Goal: Task Accomplishment & Management: Complete application form

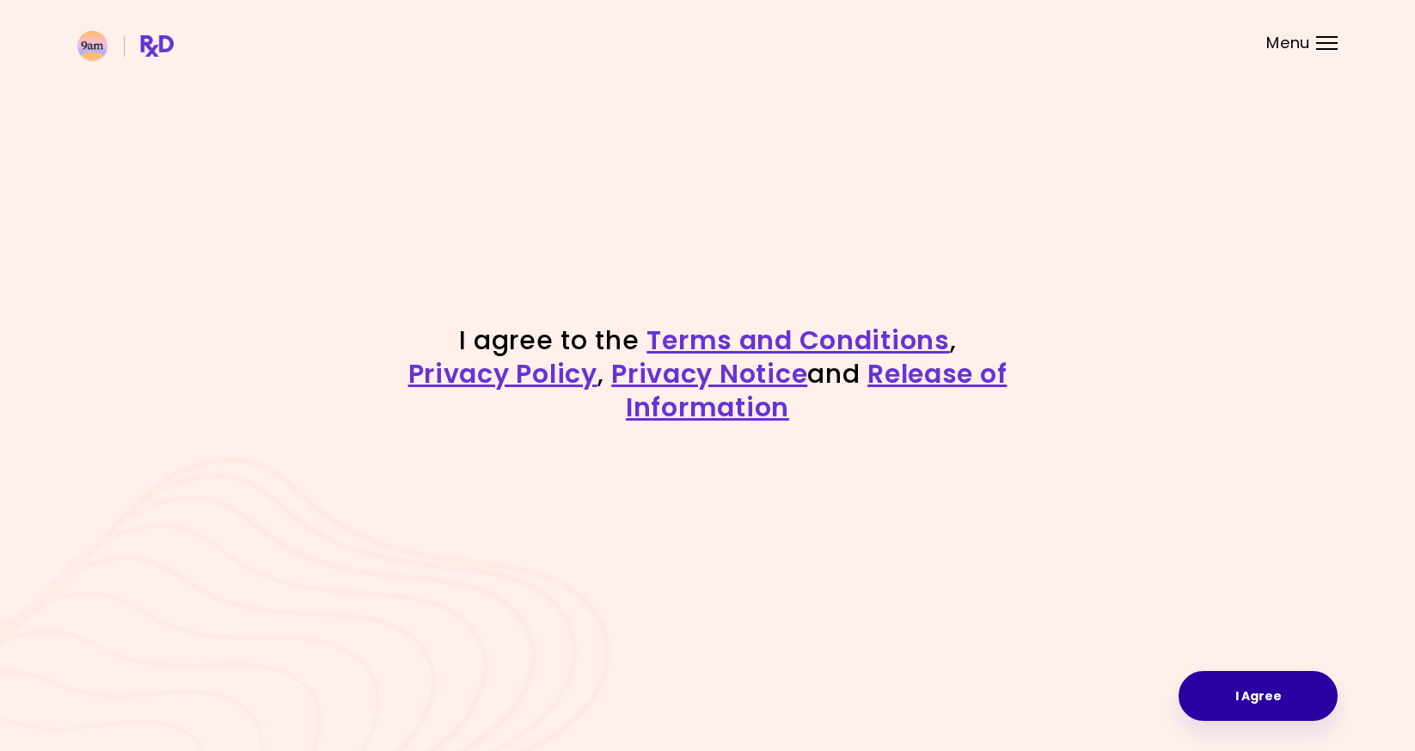
click at [1204, 692] on button "I Agree" at bounding box center [1258, 696] width 159 height 50
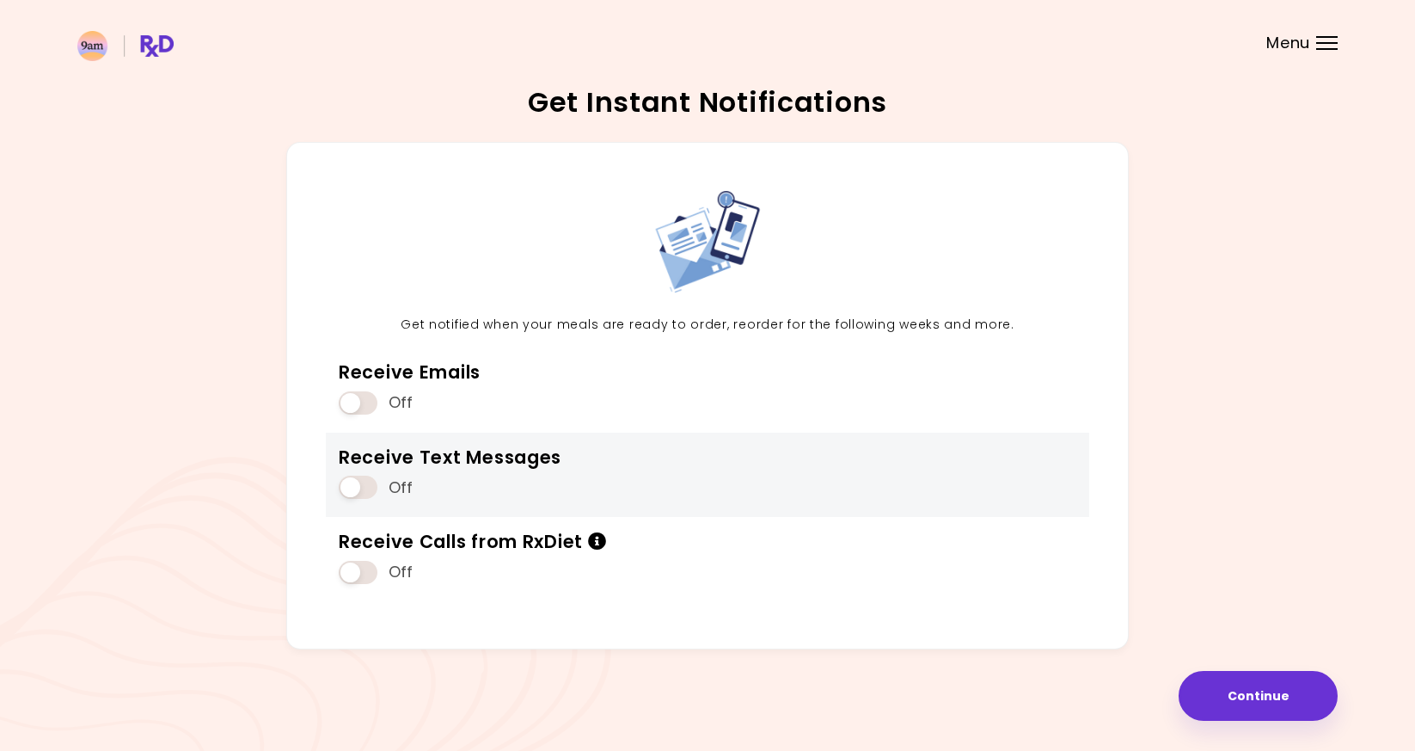
click at [516, 463] on div "Receive Text Messages" at bounding box center [450, 456] width 223 height 23
click at [366, 495] on span at bounding box center [358, 486] width 39 height 23
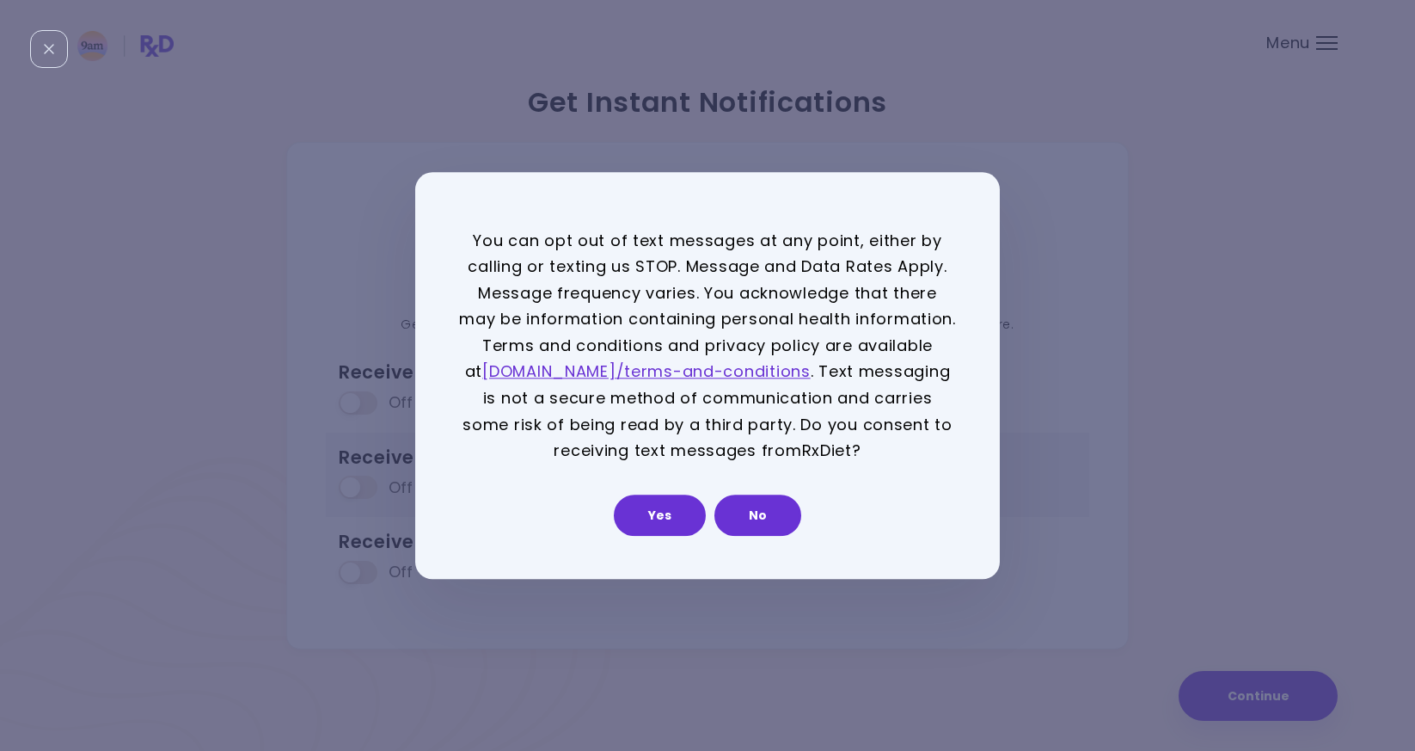
click at [655, 516] on button "Yes" at bounding box center [660, 514] width 92 height 41
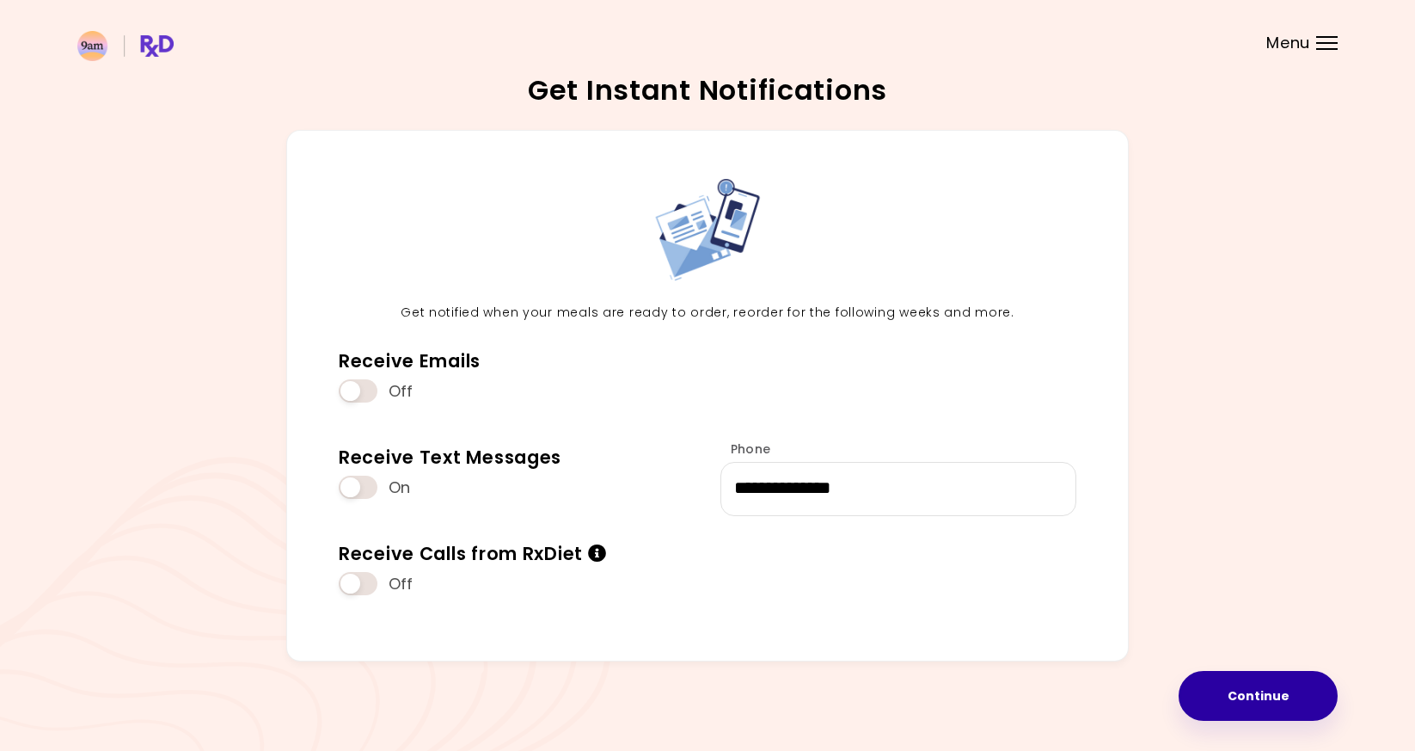
click at [1239, 687] on button "Continue" at bounding box center [1258, 696] width 159 height 50
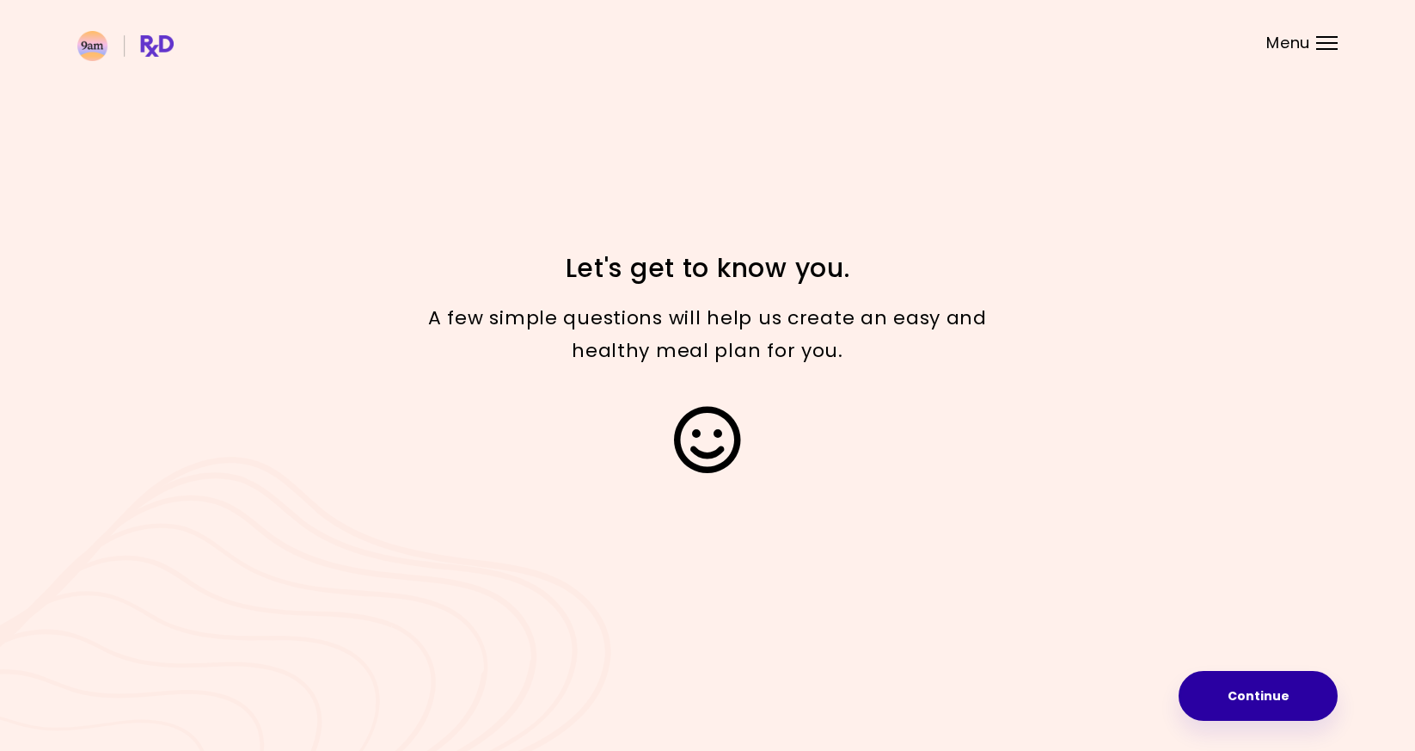
click at [1226, 709] on button "Continue" at bounding box center [1258, 696] width 159 height 50
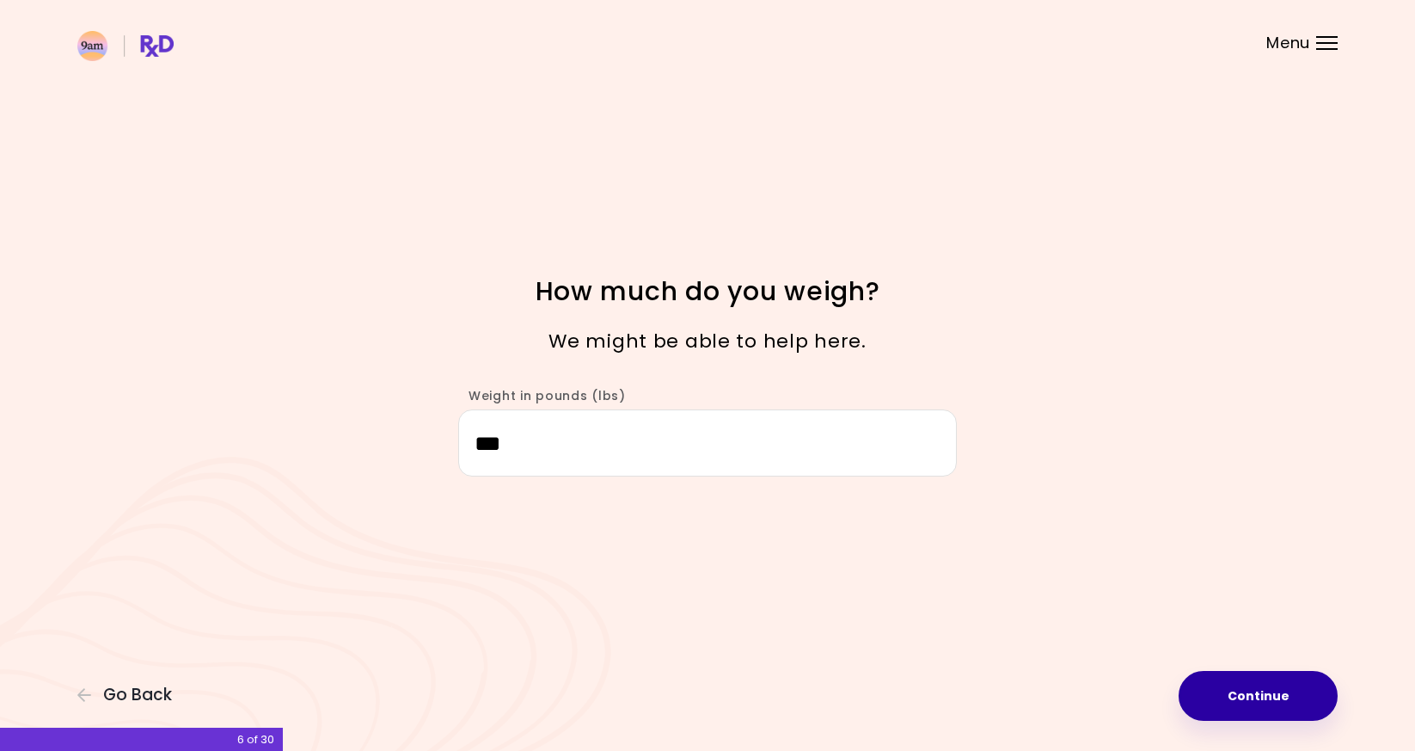
click at [1272, 712] on button "Continue" at bounding box center [1258, 696] width 159 height 50
select select "****"
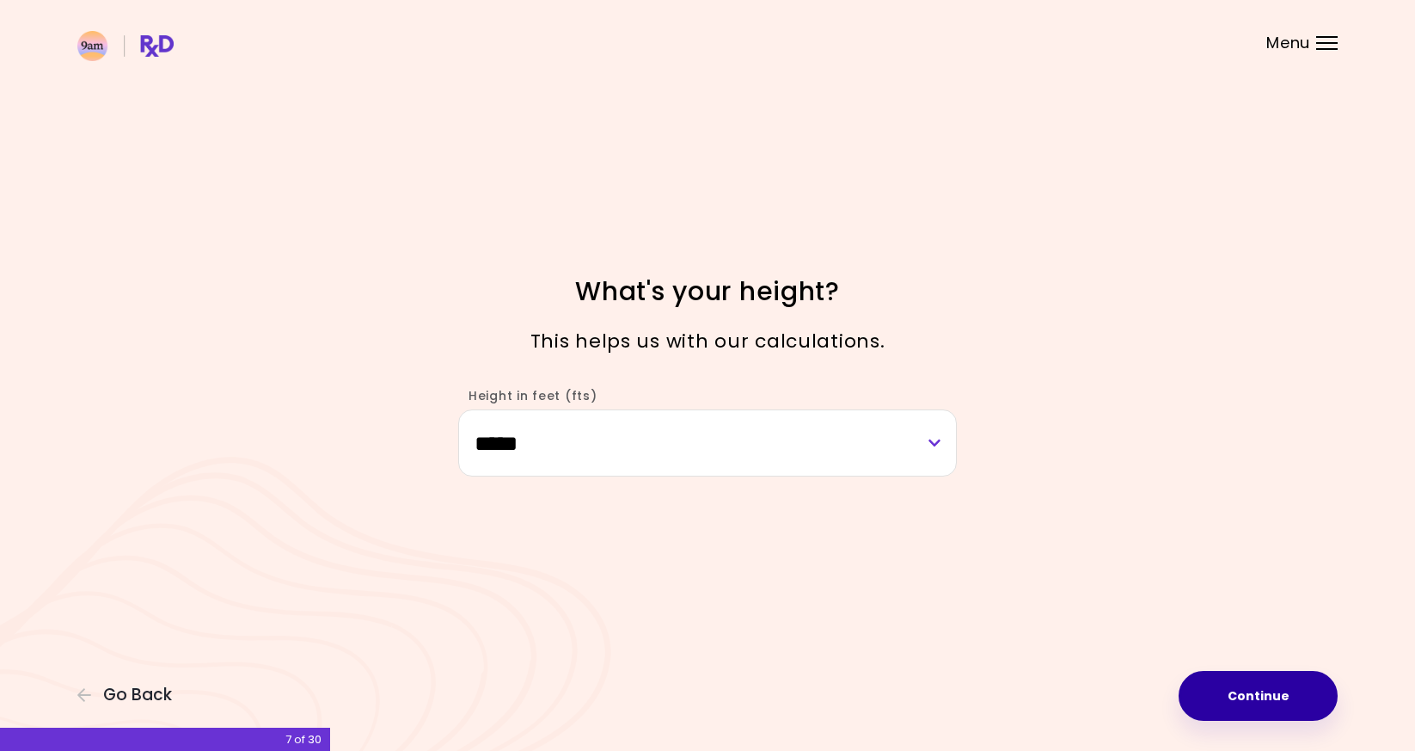
click at [1237, 679] on button "Continue" at bounding box center [1258, 696] width 159 height 50
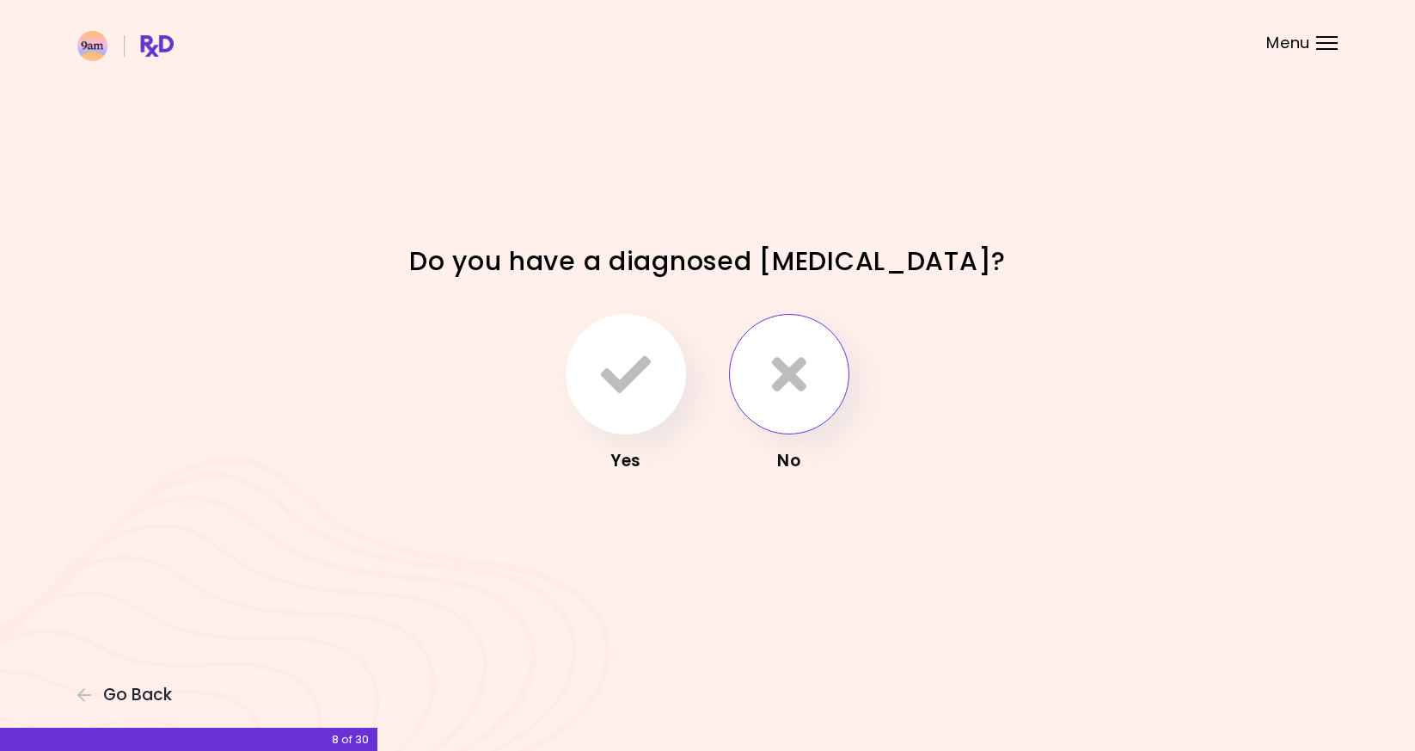
click at [841, 401] on button "button" at bounding box center [789, 374] width 120 height 120
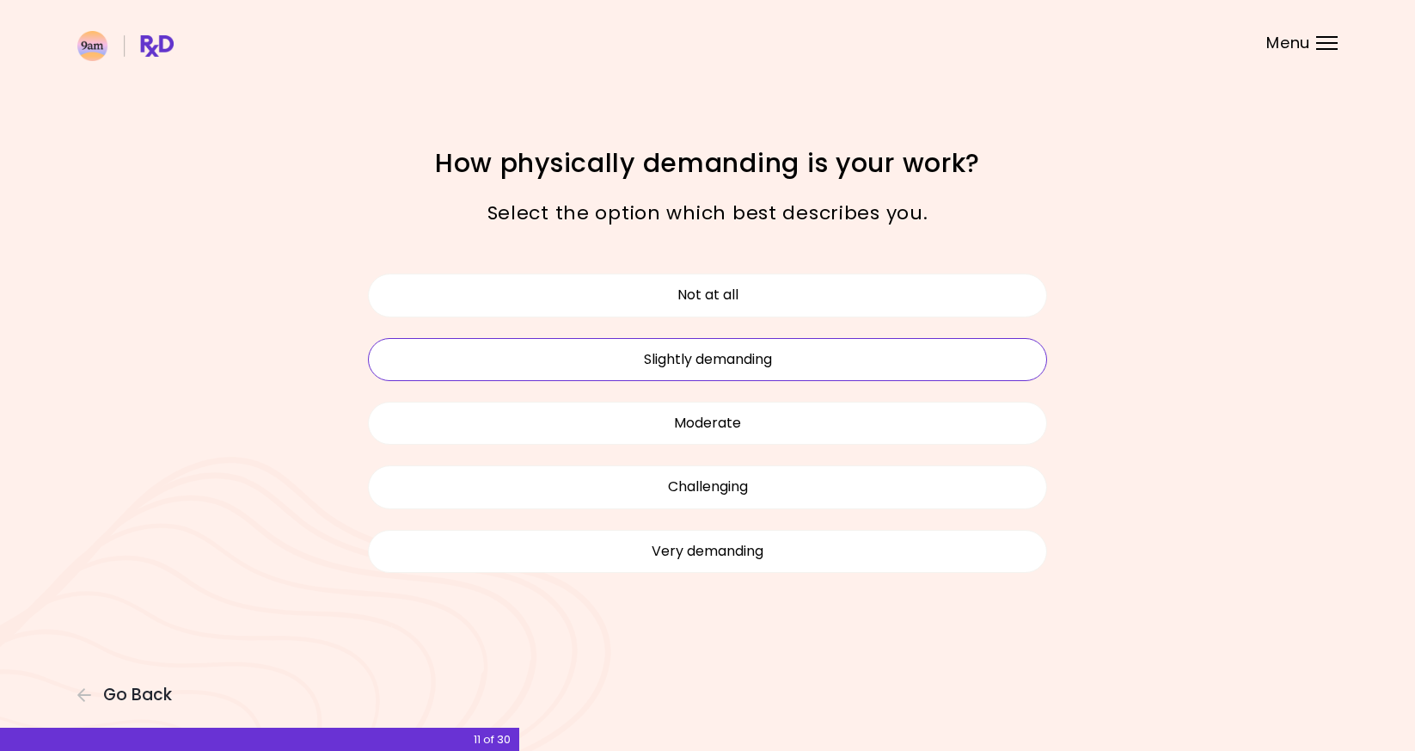
click at [826, 359] on button "Slightly demanding" at bounding box center [707, 359] width 679 height 43
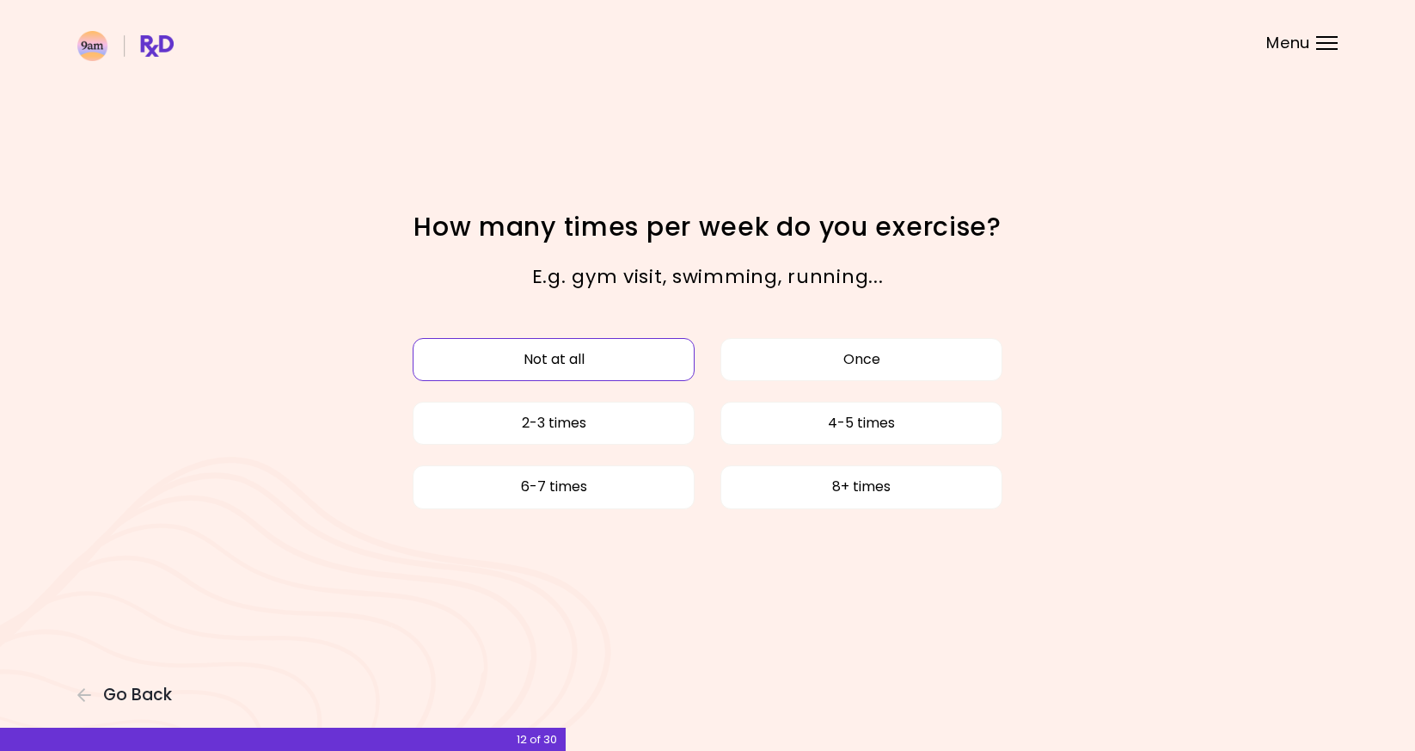
click at [690, 372] on button "Not at all" at bounding box center [554, 359] width 282 height 43
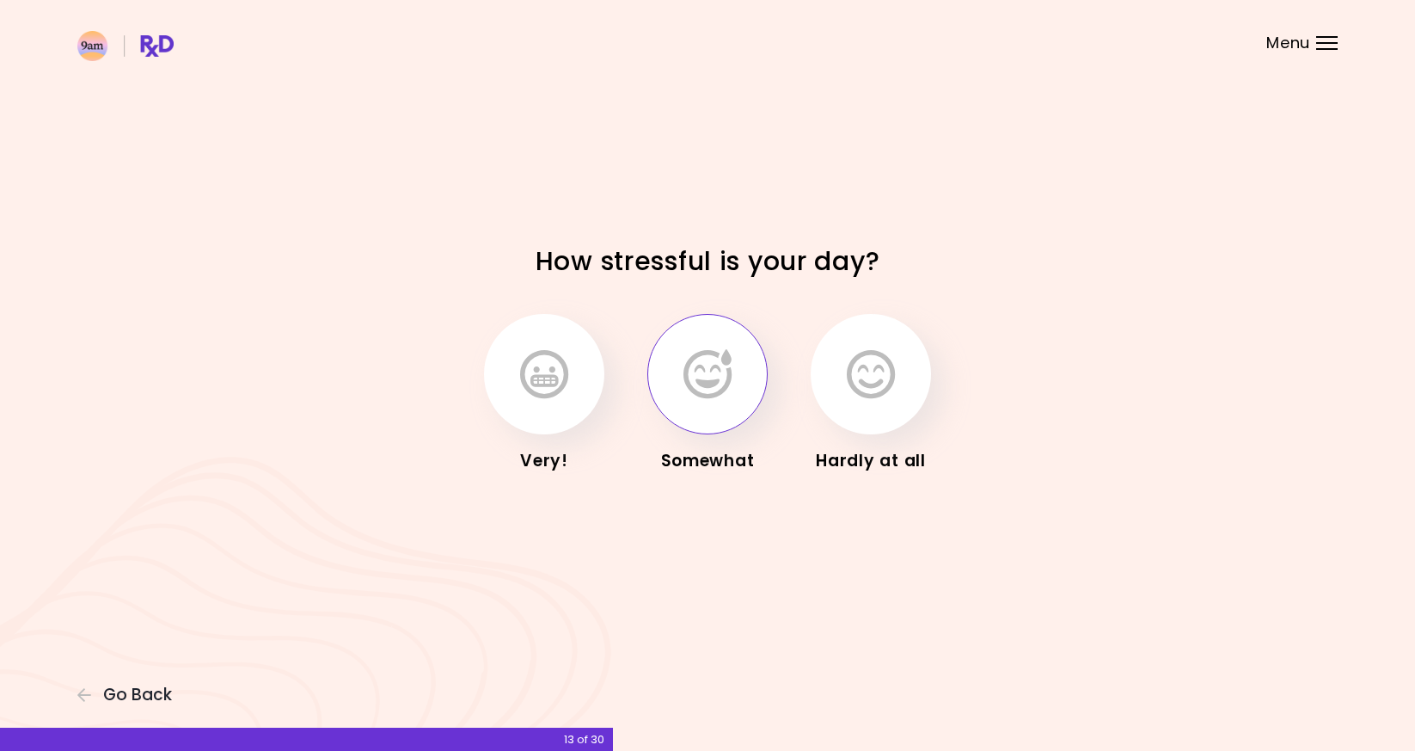
click at [707, 382] on icon "button" at bounding box center [707, 374] width 48 height 50
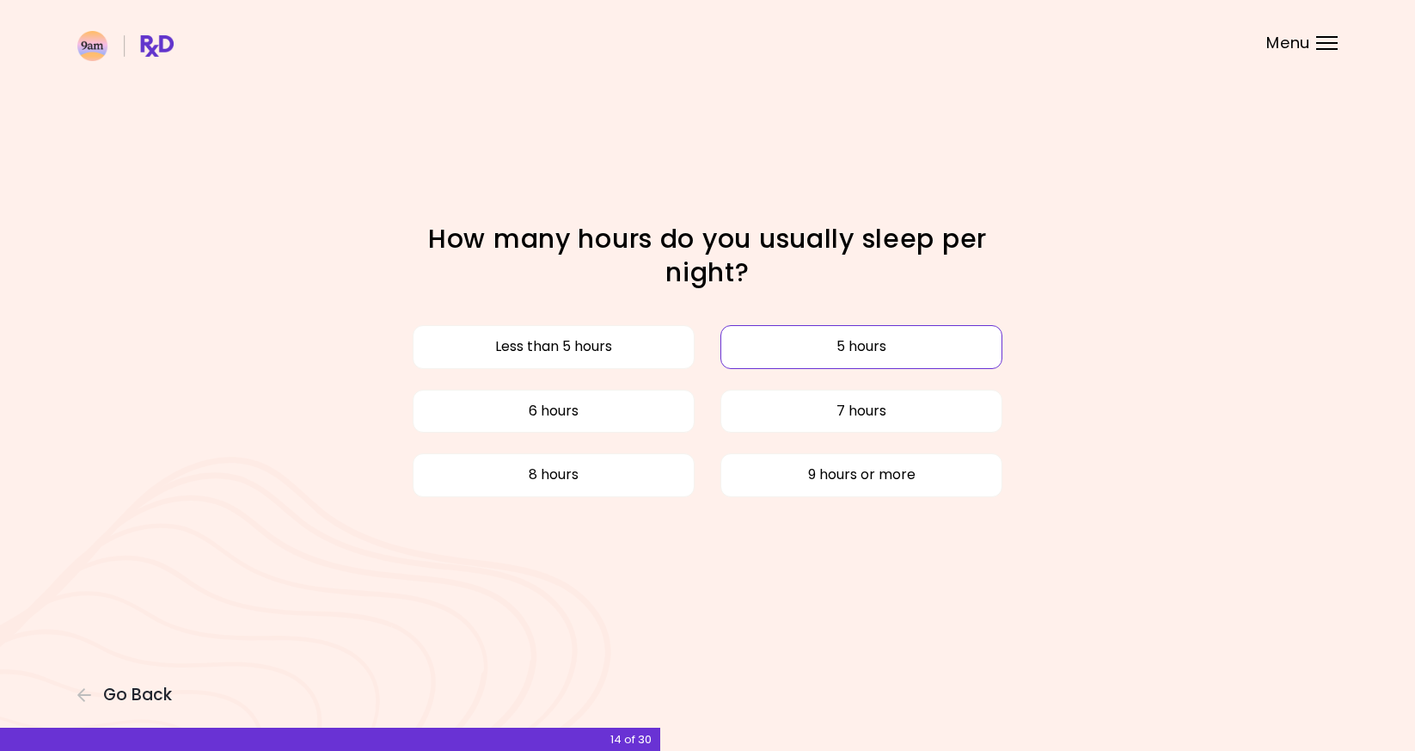
click at [745, 361] on button "5 hours" at bounding box center [861, 346] width 282 height 43
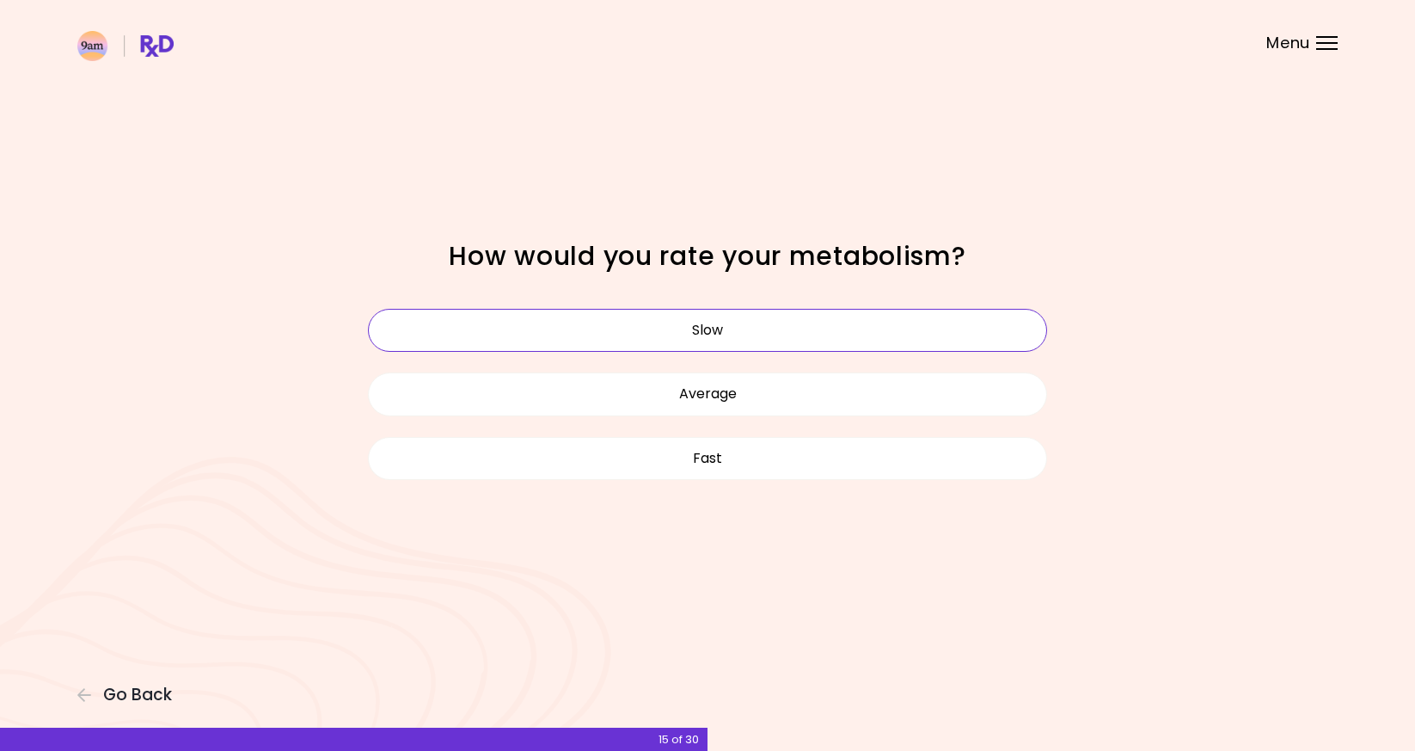
click at [734, 335] on button "Slow" at bounding box center [707, 330] width 679 height 43
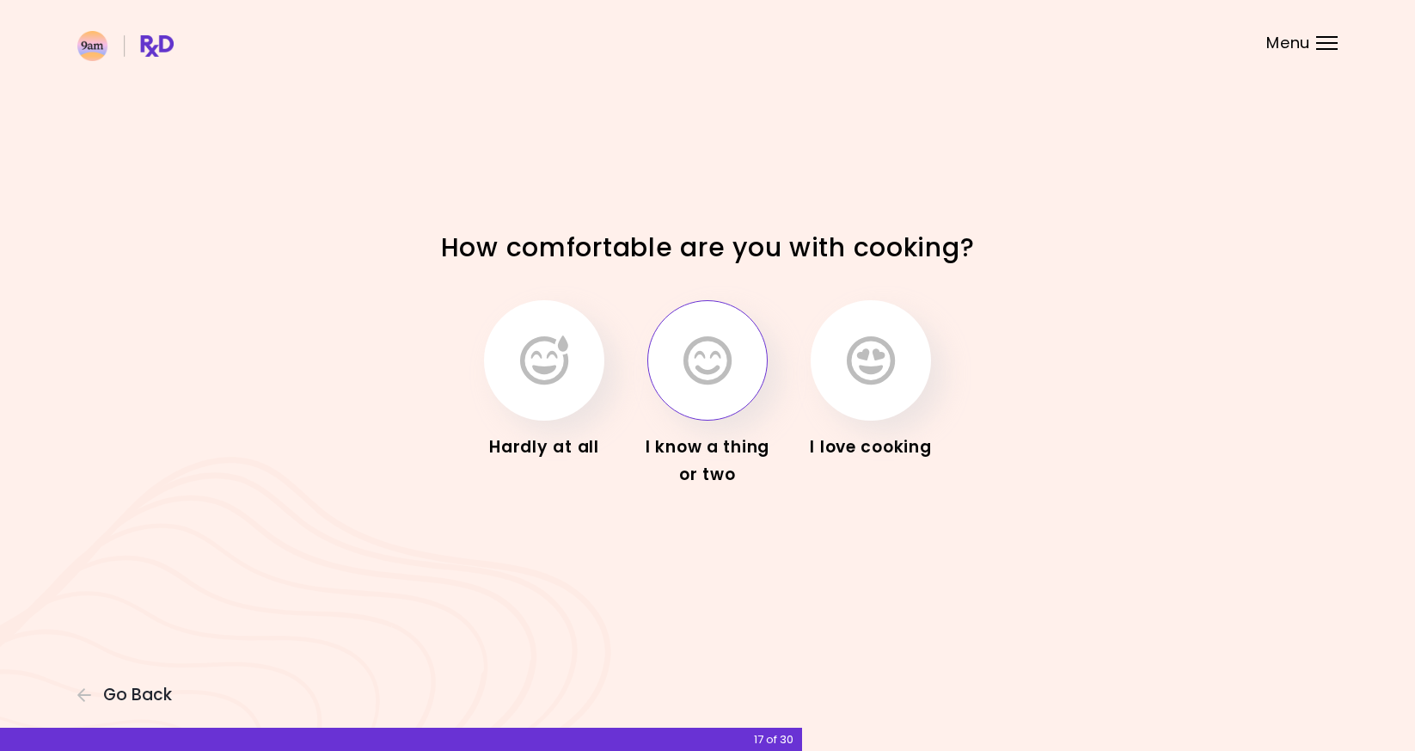
click at [704, 406] on button "button" at bounding box center [707, 360] width 120 height 120
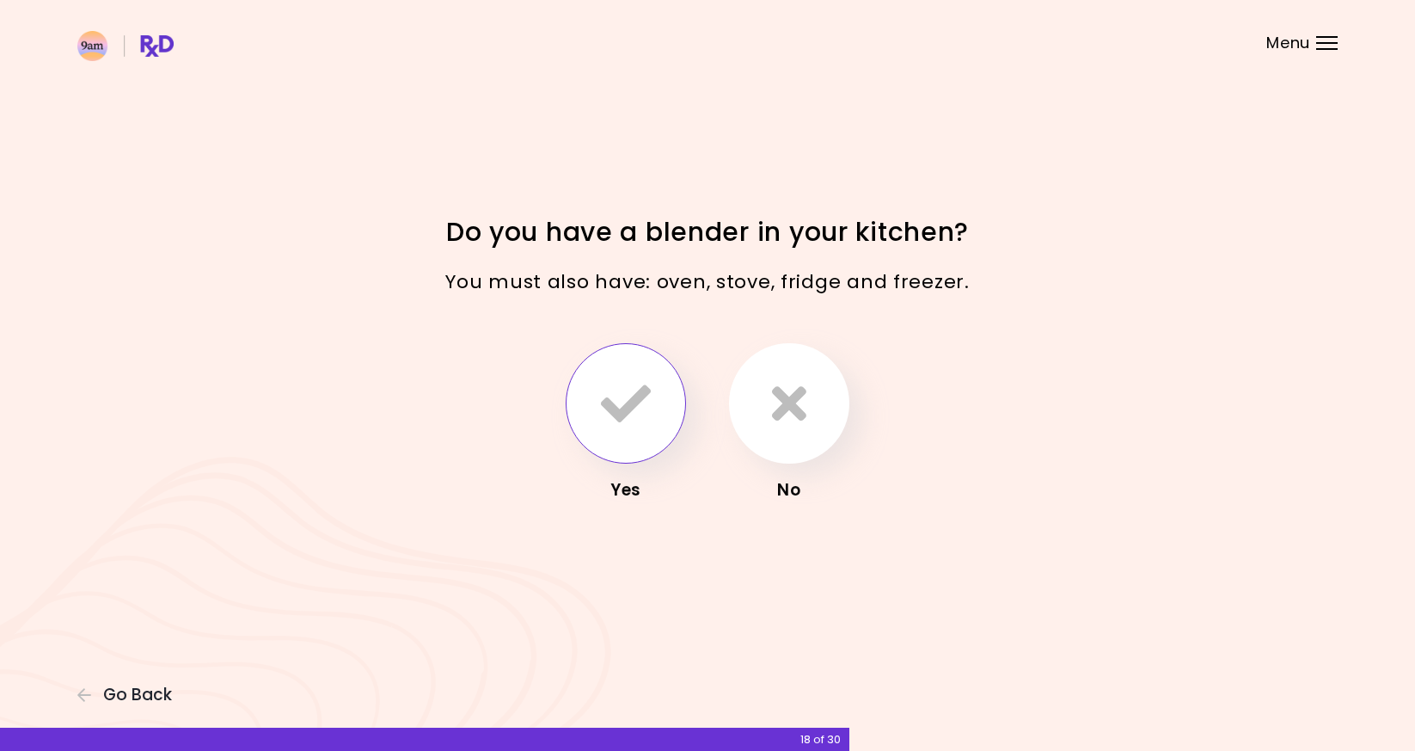
click at [612, 416] on icon "button" at bounding box center [626, 403] width 50 height 50
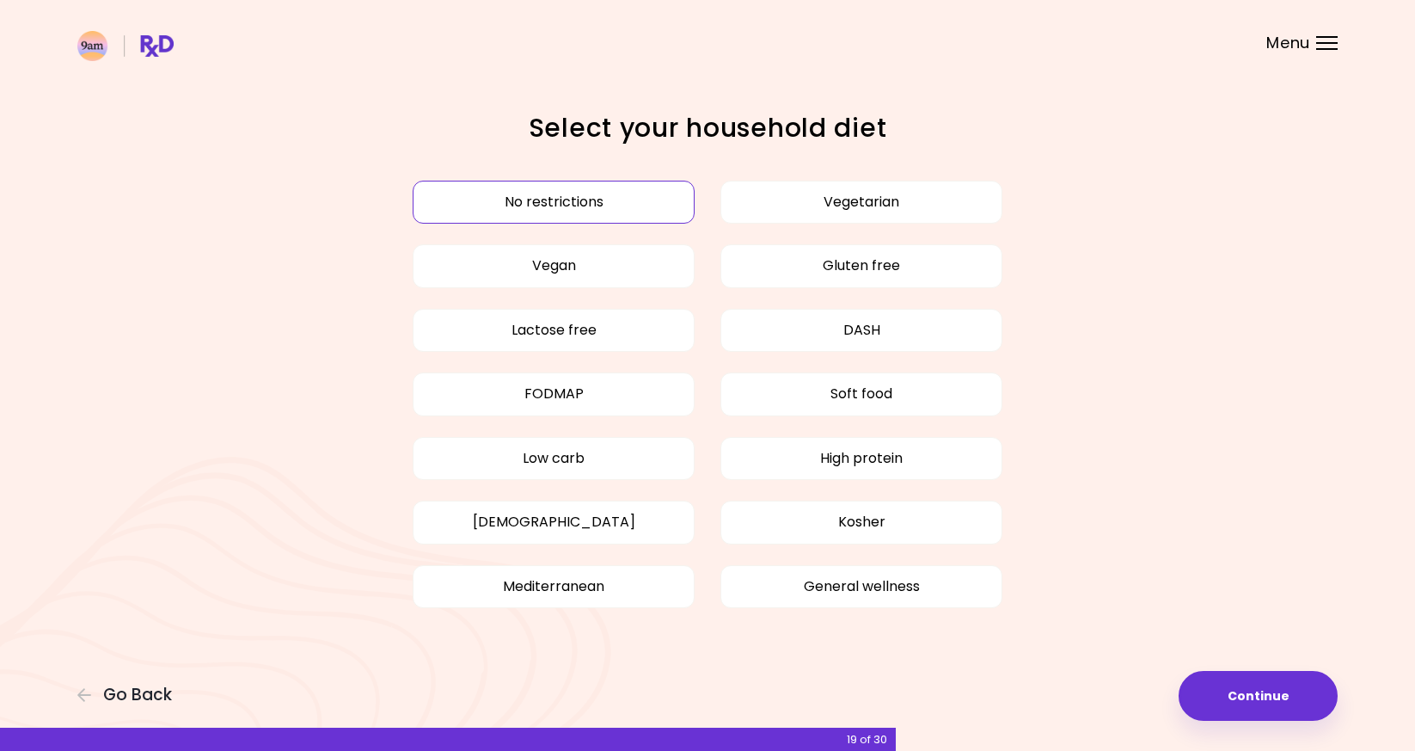
click at [634, 182] on button "No restrictions" at bounding box center [554, 202] width 282 height 43
click at [1220, 667] on div "Focusable invisible element Select your household diet No restrictions Vegetari…" at bounding box center [707, 375] width 1415 height 751
click at [650, 232] on div "No restrictions Vegetarian Vegan Gluten free Lactose free DASH FODMAP Soft food…" at bounding box center [707, 394] width 705 height 448
click at [643, 218] on button "No restrictions" at bounding box center [554, 202] width 282 height 43
click at [1186, 665] on div "Focusable invisible element Select your household diet No restrictions Vegetari…" at bounding box center [707, 375] width 1415 height 751
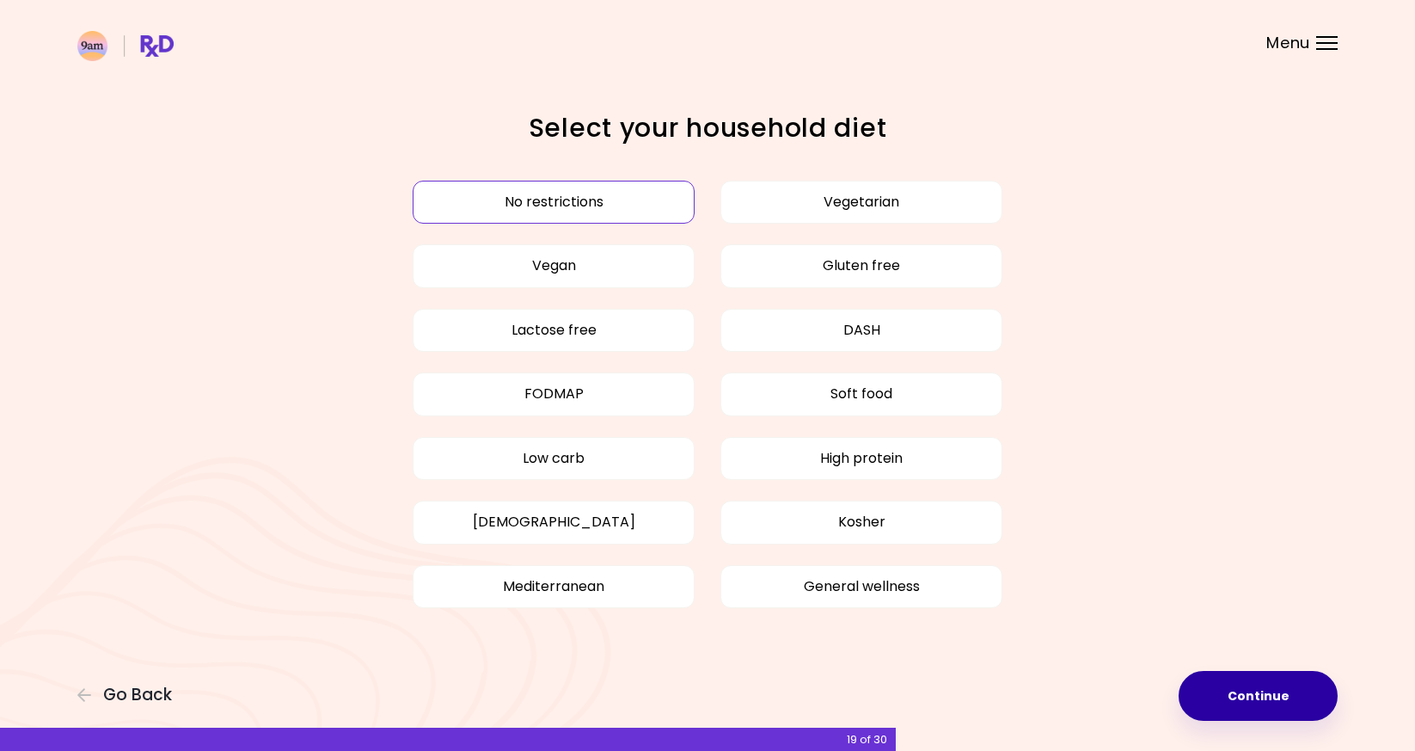
click at [1188, 682] on button "Continue" at bounding box center [1258, 696] width 159 height 50
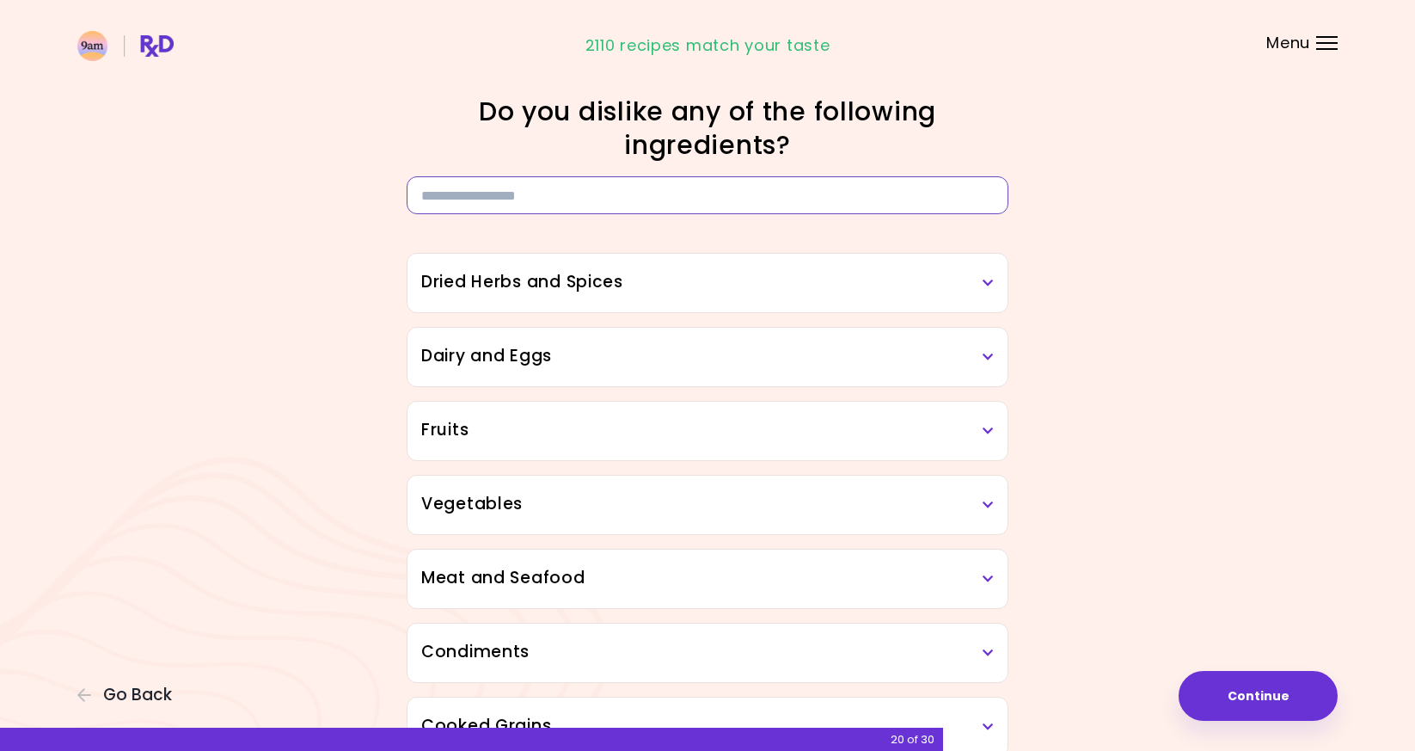
click at [837, 204] on input at bounding box center [708, 195] width 602 height 38
click at [869, 183] on input at bounding box center [708, 195] width 602 height 38
click at [875, 202] on input at bounding box center [708, 195] width 602 height 38
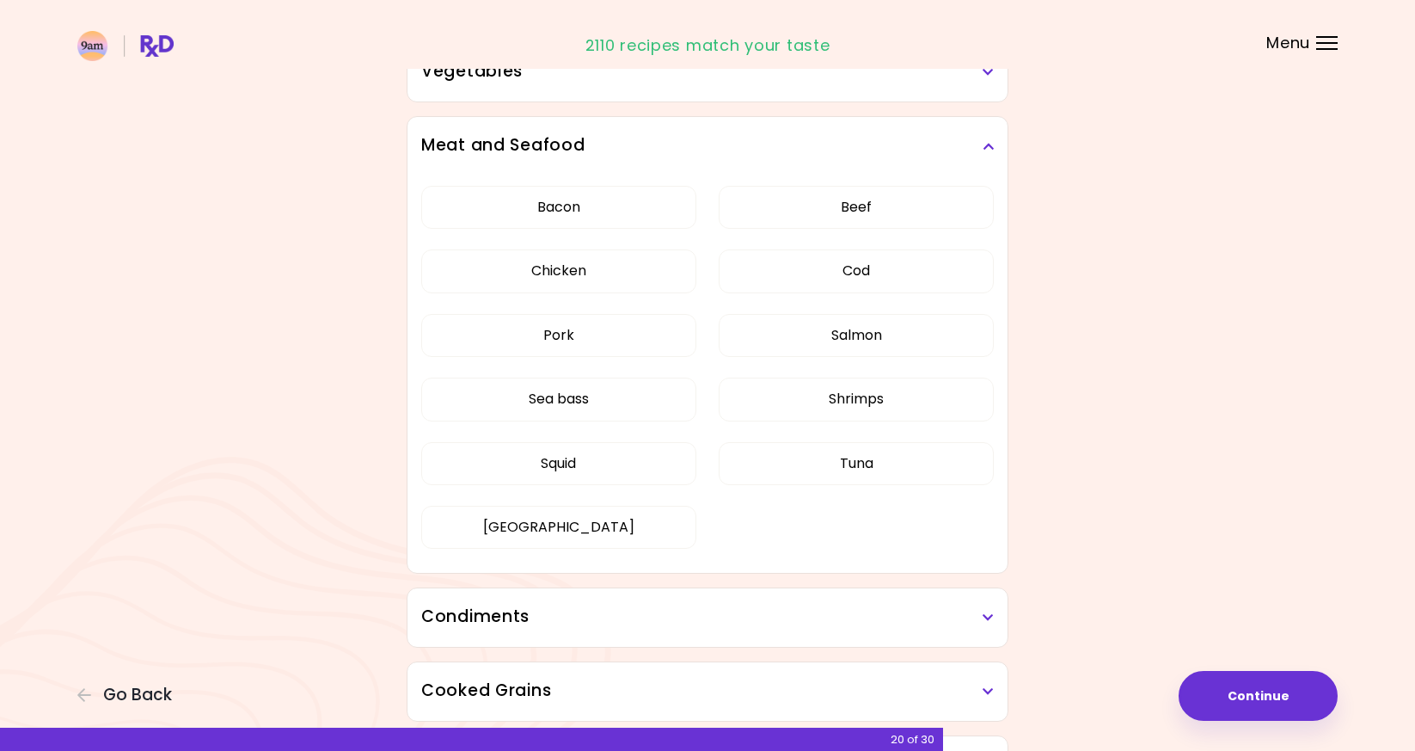
scroll to position [447, 0]
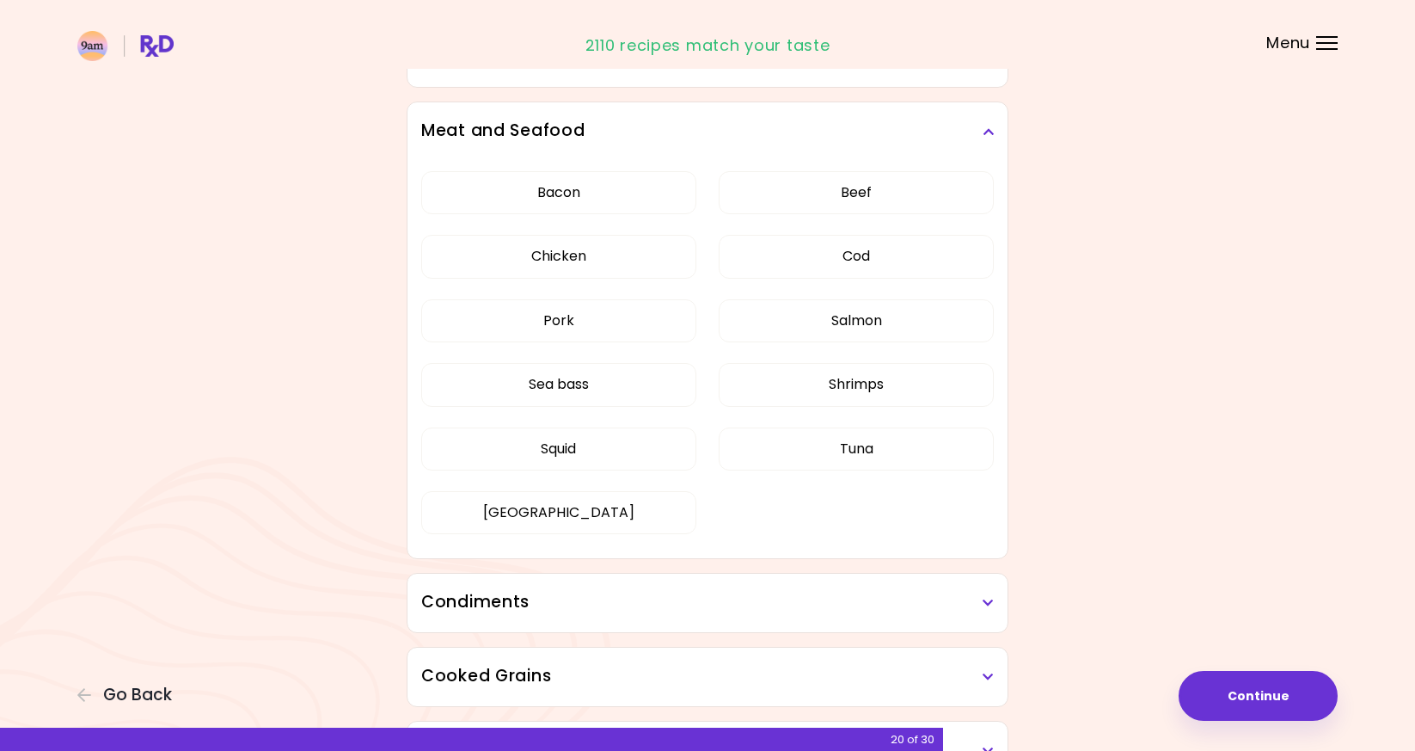
type input "****"
click at [635, 343] on div "Bacon Beef Chicken Cod Pork Salmon Sea bass Shrimps Squid Tuna Turkey" at bounding box center [707, 359] width 573 height 397
click at [634, 328] on button "Pork" at bounding box center [558, 320] width 275 height 43
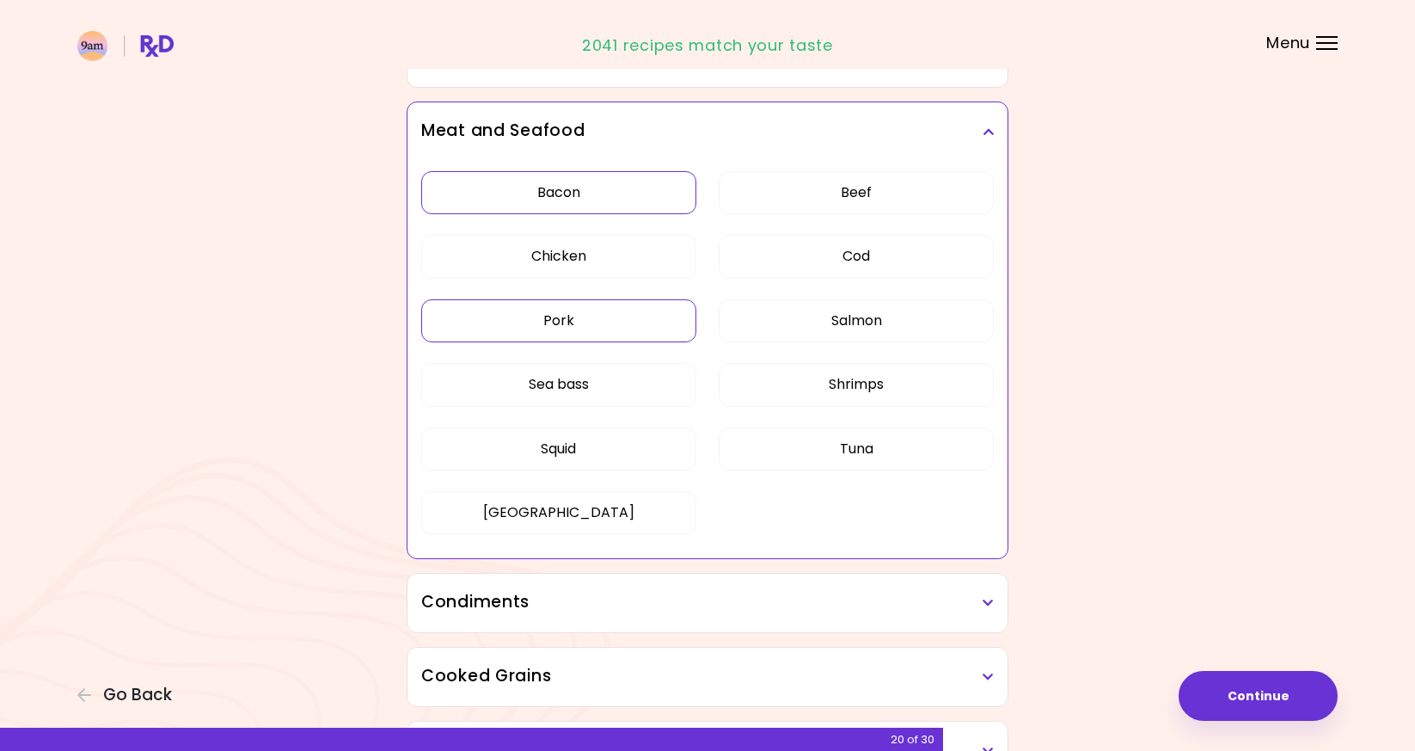
click at [634, 181] on button "Bacon" at bounding box center [558, 192] width 275 height 43
click at [641, 465] on button "Squid" at bounding box center [558, 448] width 275 height 43
click at [643, 409] on div "Bacon Beef Chicken Cod Pork Salmon Sea bass Shrimps Squid Tuna Turkey" at bounding box center [707, 359] width 573 height 397
click at [632, 388] on button "Sea bass" at bounding box center [558, 384] width 275 height 43
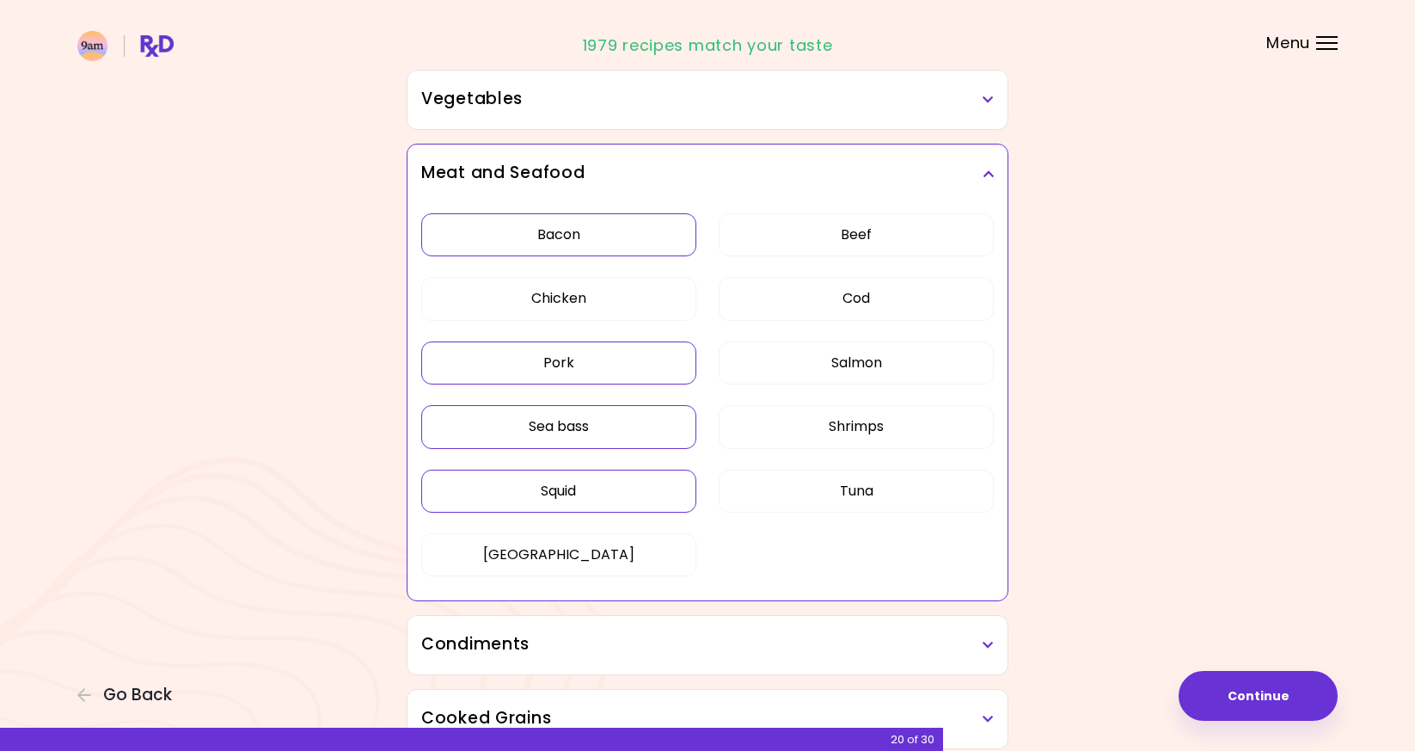
scroll to position [0, 0]
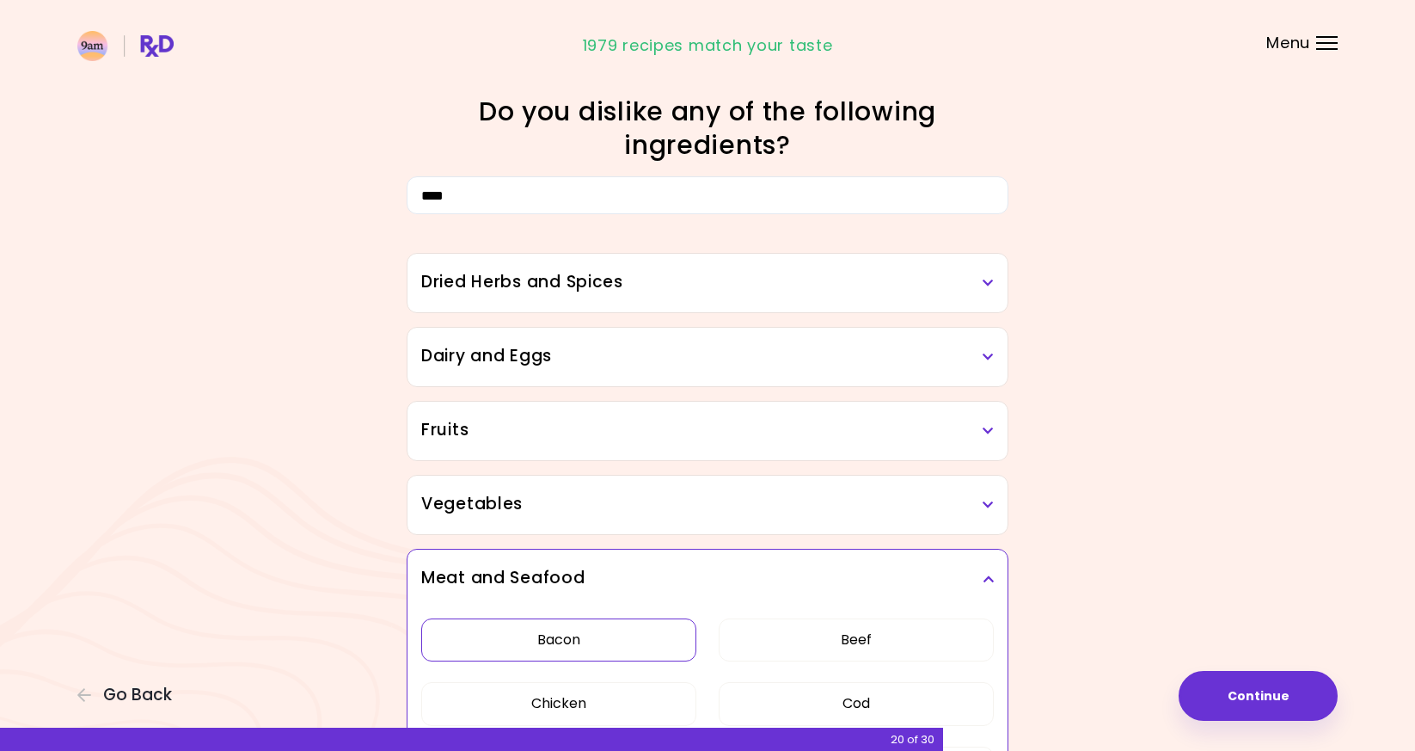
click at [670, 296] on div "Dried Herbs and Spices" at bounding box center [708, 283] width 600 height 58
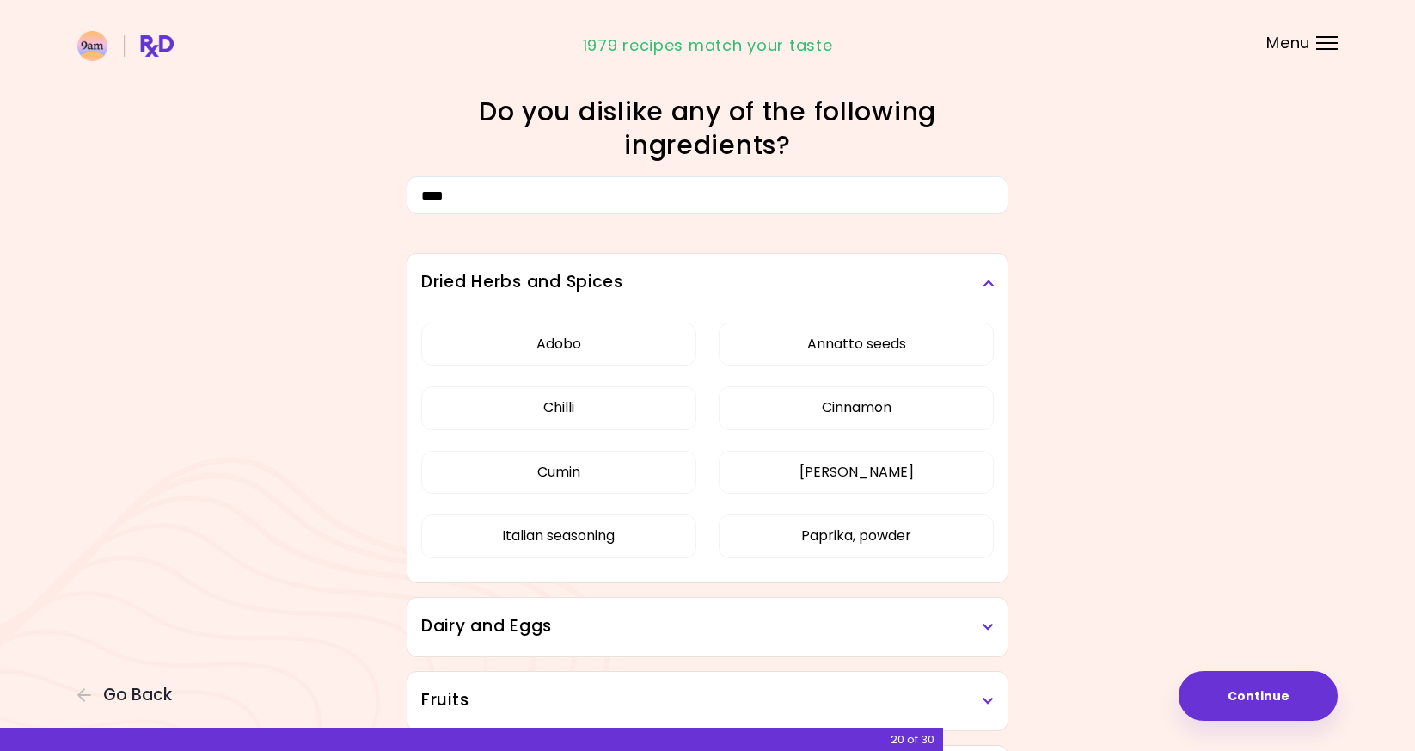
click at [670, 296] on div "Dried Herbs and Spices" at bounding box center [708, 283] width 600 height 58
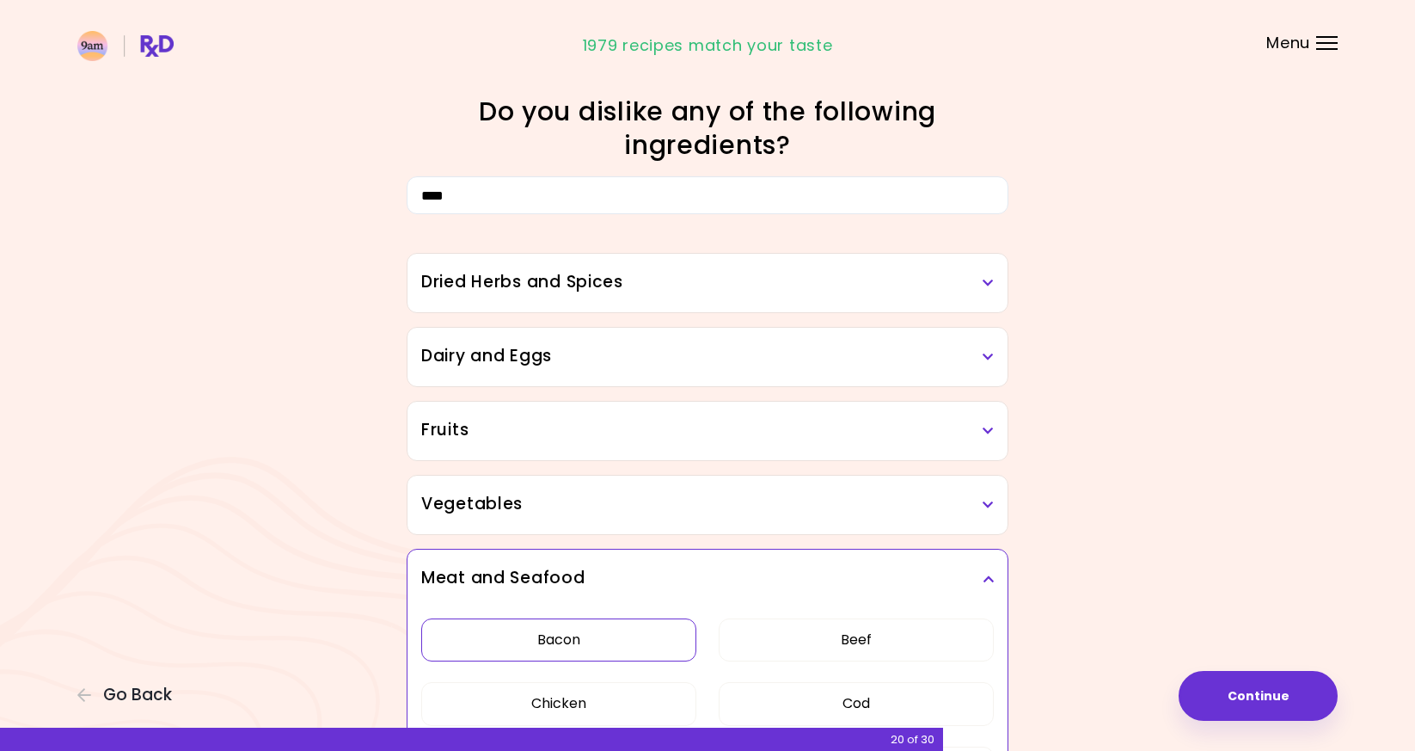
click at [609, 349] on h3 "Dairy and Eggs" at bounding box center [707, 356] width 573 height 25
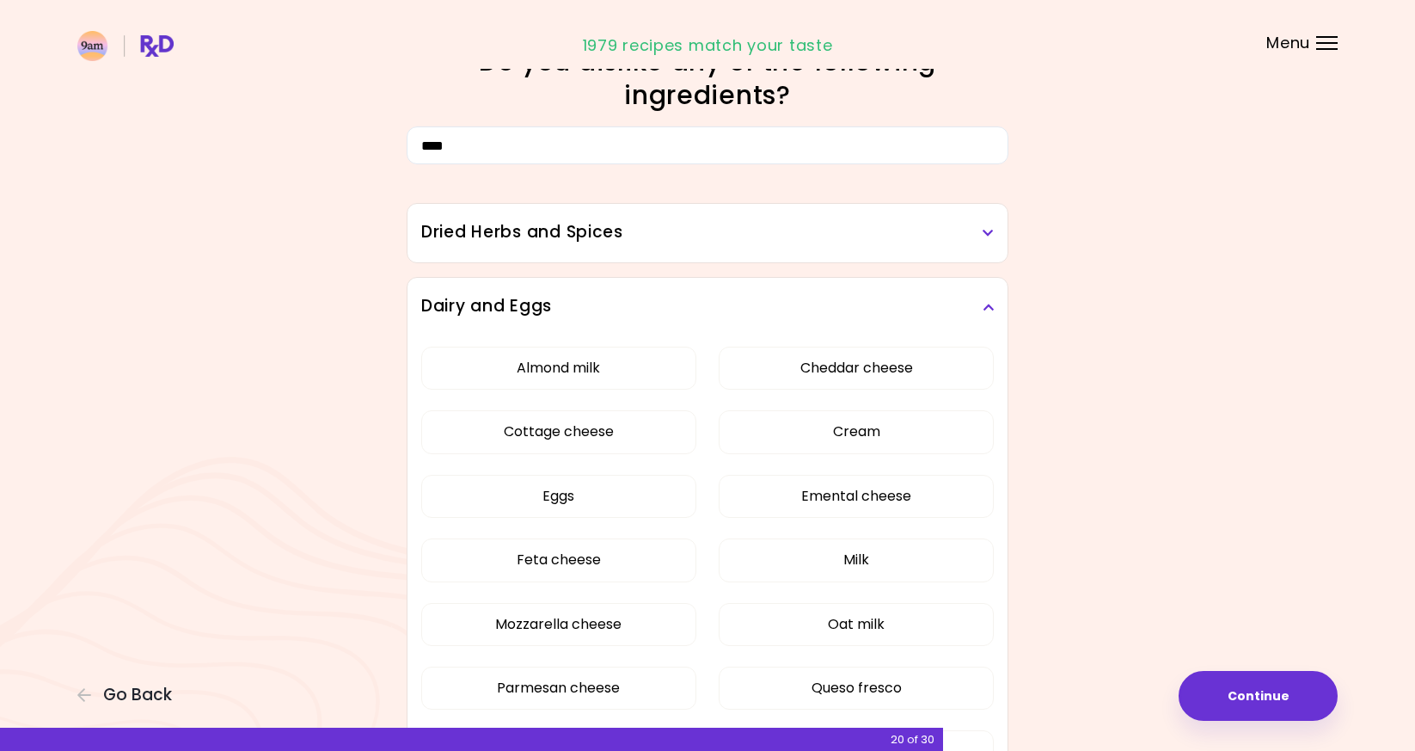
scroll to position [57, 0]
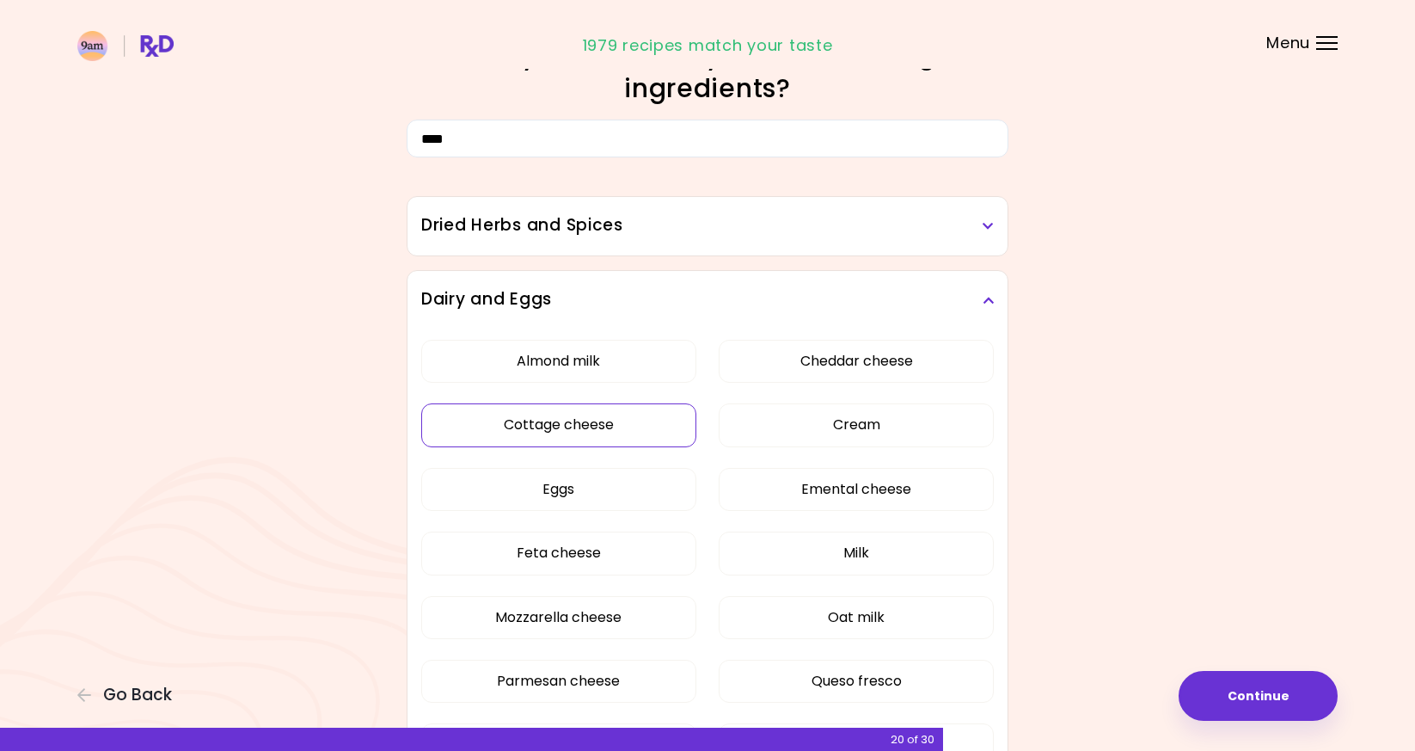
click at [614, 417] on button "Cottage cheese" at bounding box center [558, 424] width 275 height 43
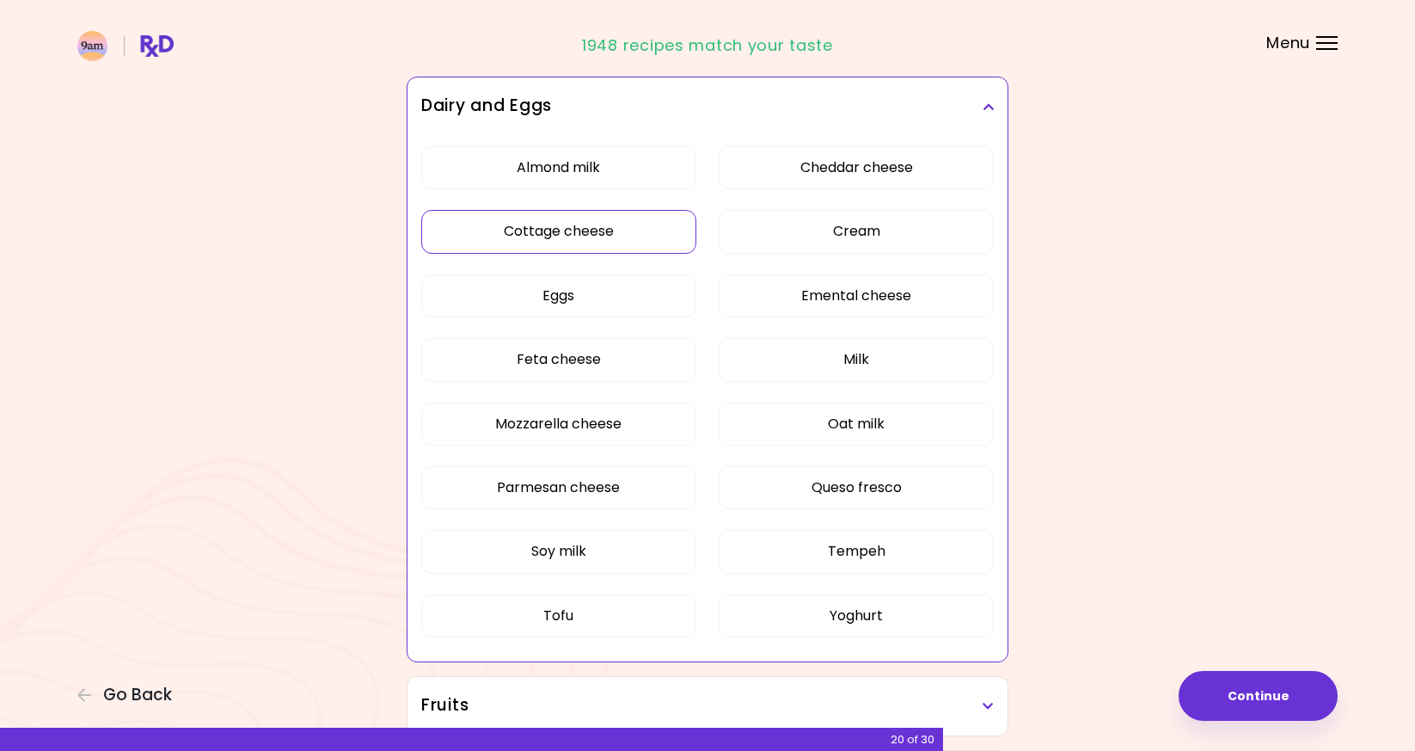
scroll to position [254, 0]
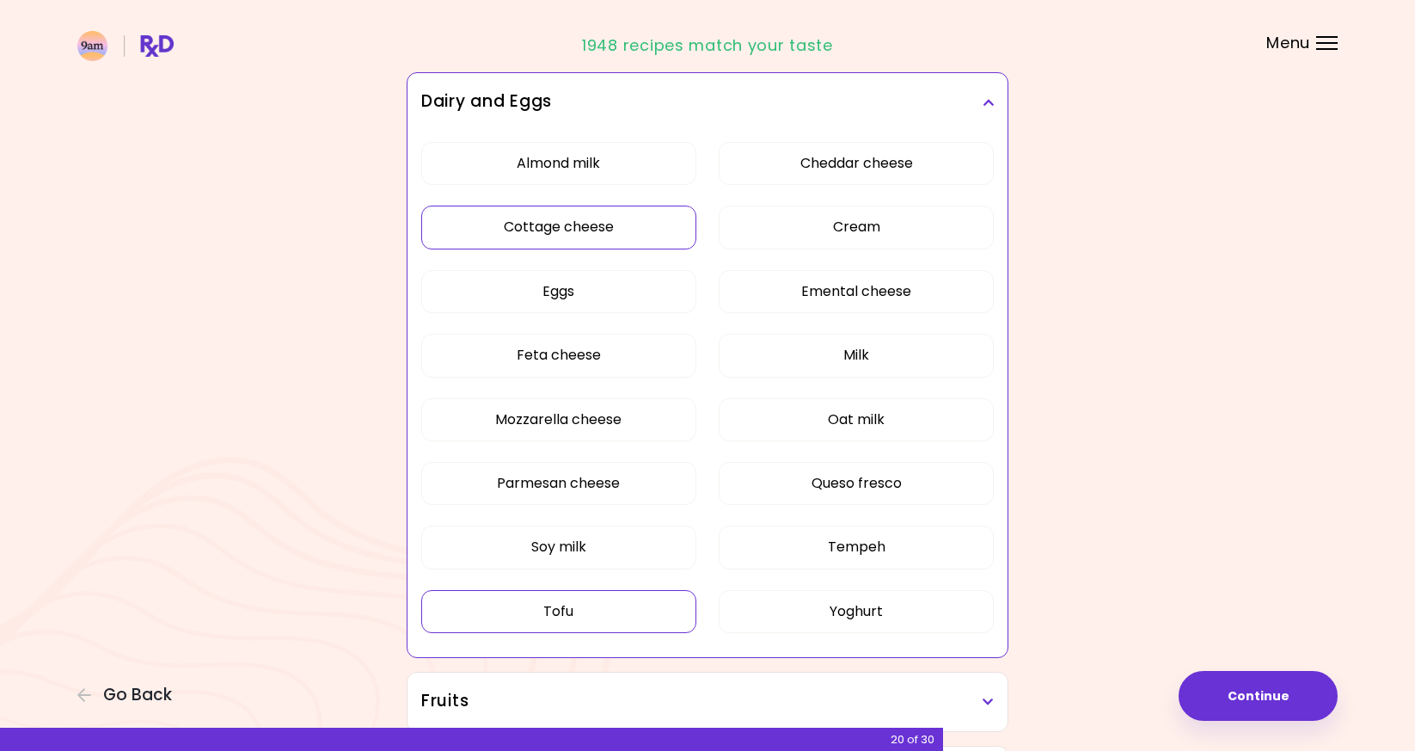
click at [604, 622] on button "Tofu" at bounding box center [558, 611] width 275 height 43
click at [824, 108] on h3 "Dairy and Eggs" at bounding box center [707, 101] width 573 height 25
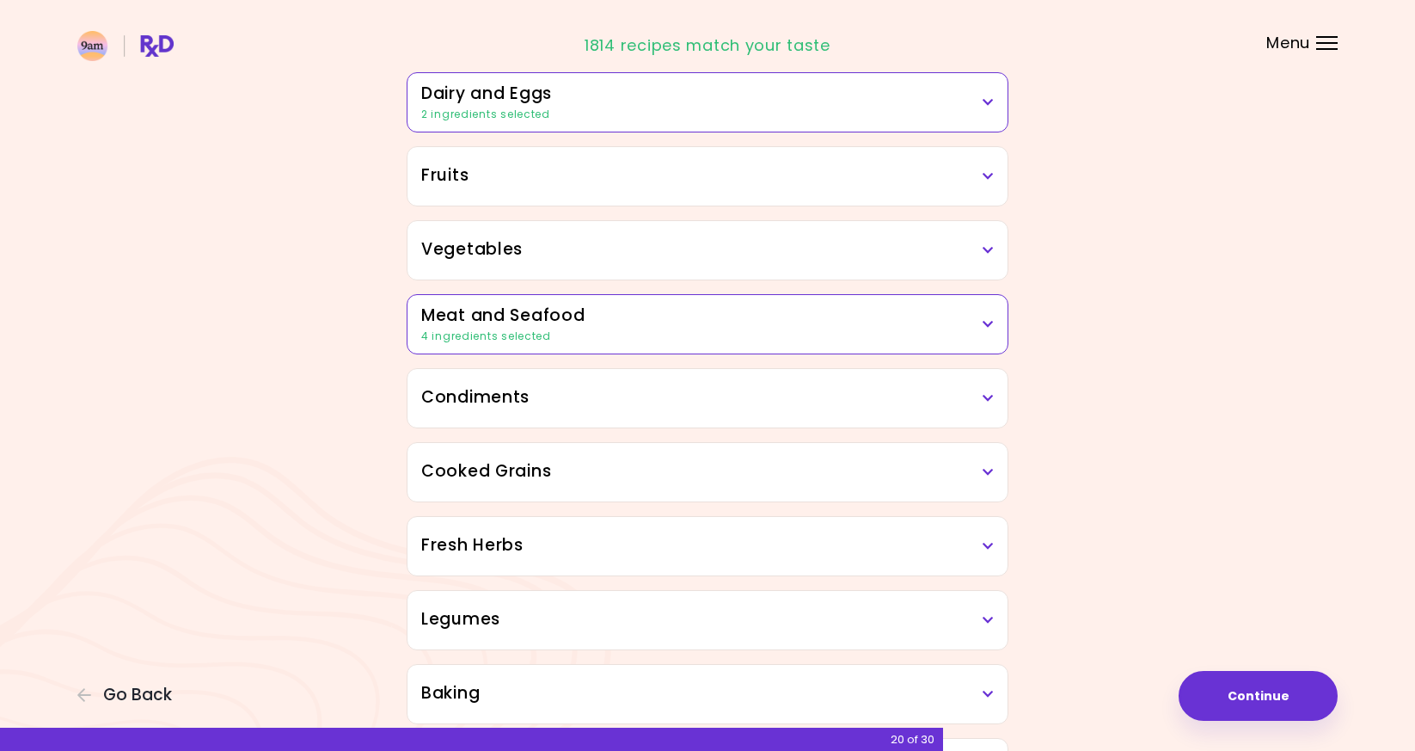
click at [789, 166] on h3 "Fruits" at bounding box center [707, 175] width 573 height 25
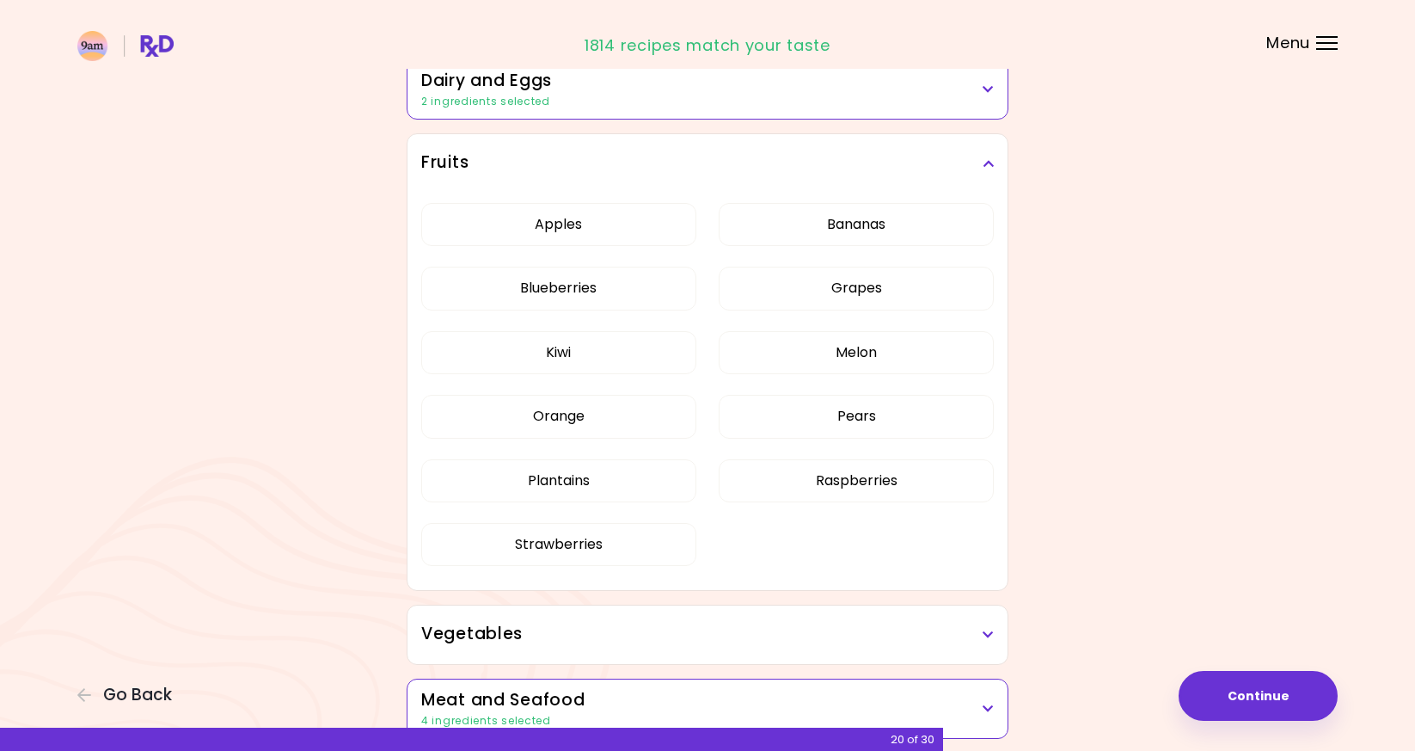
scroll to position [269, 0]
click at [823, 135] on div "Fruits" at bounding box center [708, 161] width 600 height 58
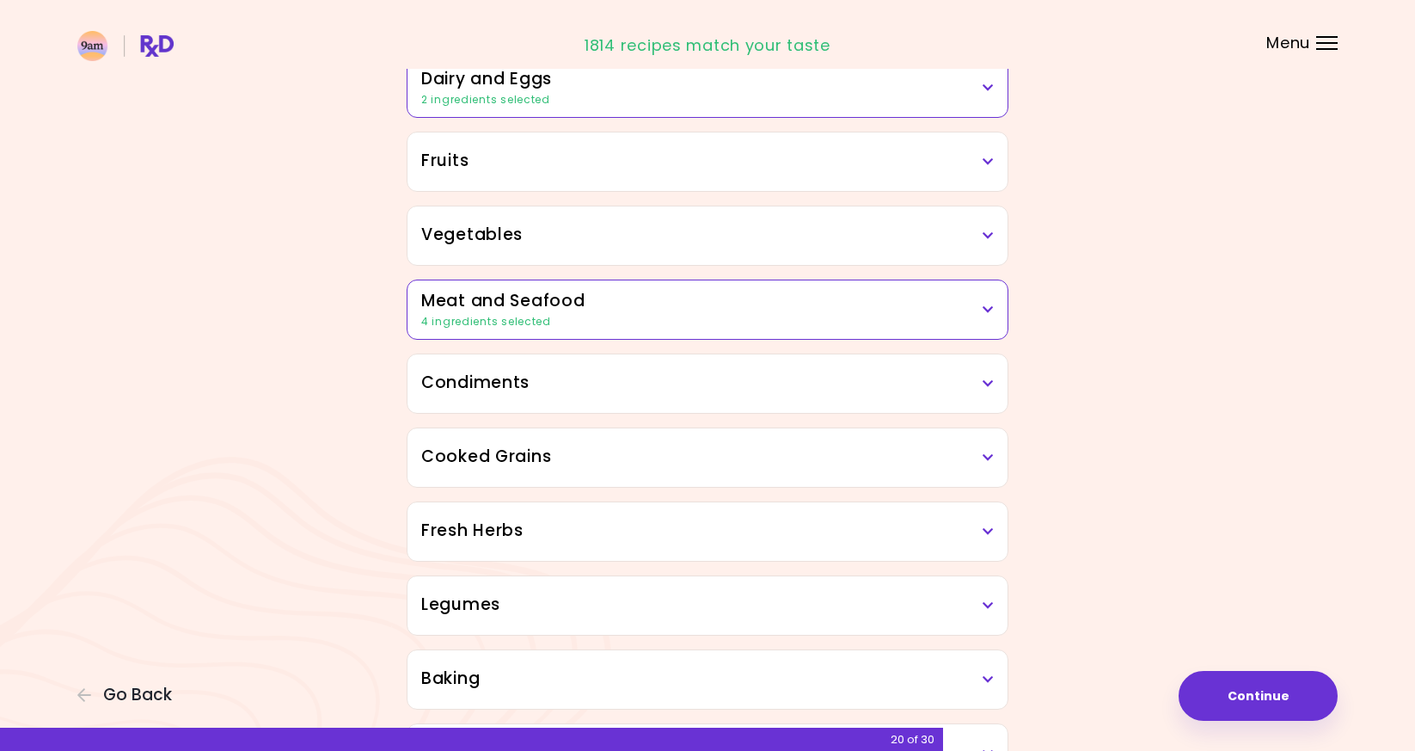
click at [762, 224] on h3 "Vegetables" at bounding box center [707, 235] width 573 height 25
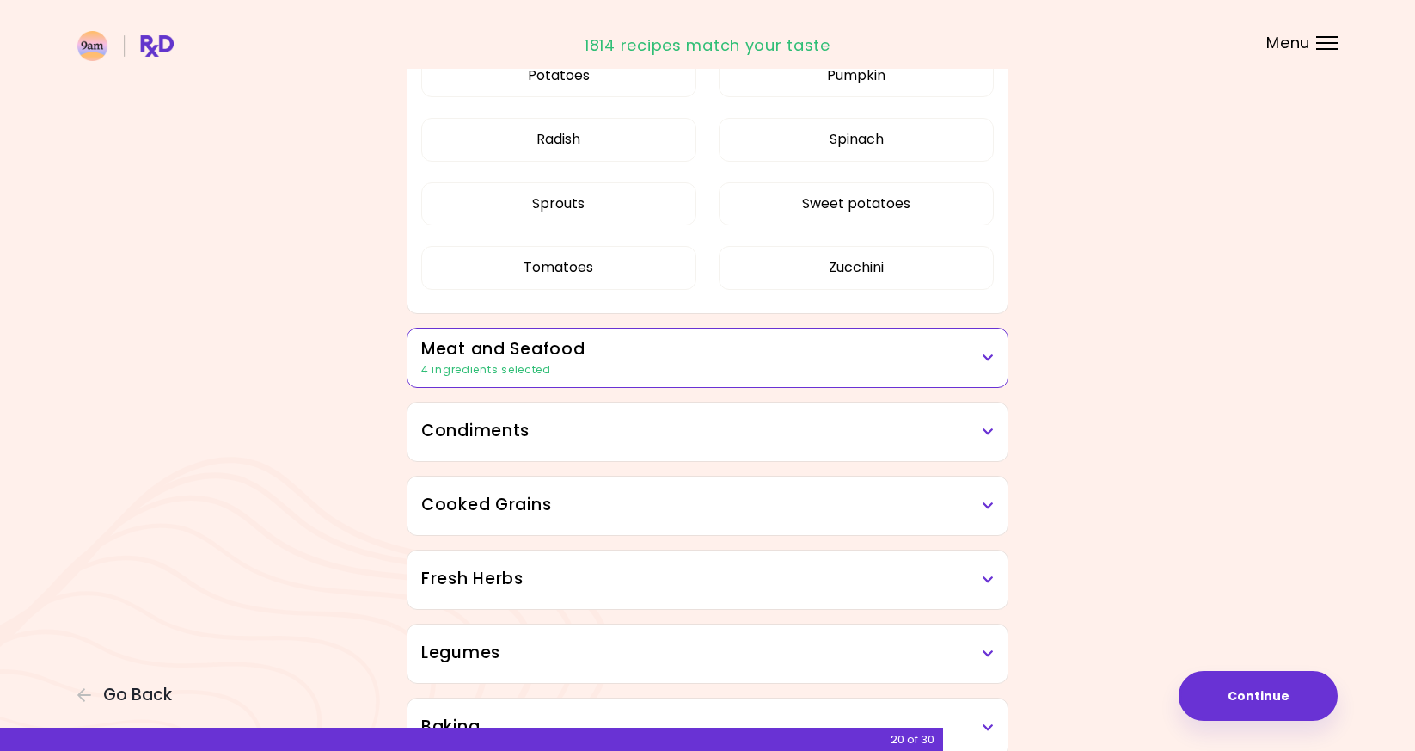
scroll to position [1250, 0]
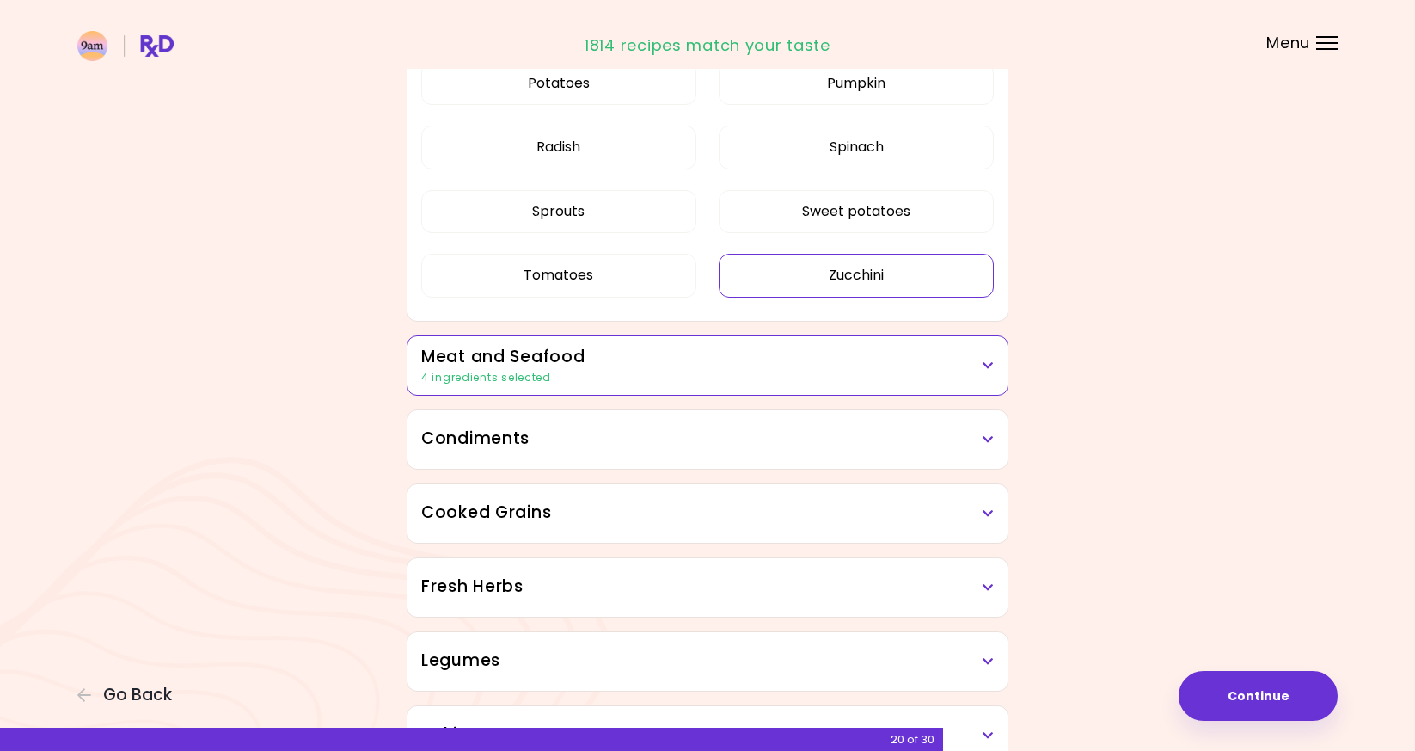
click at [835, 267] on button "Zucchini" at bounding box center [856, 275] width 275 height 43
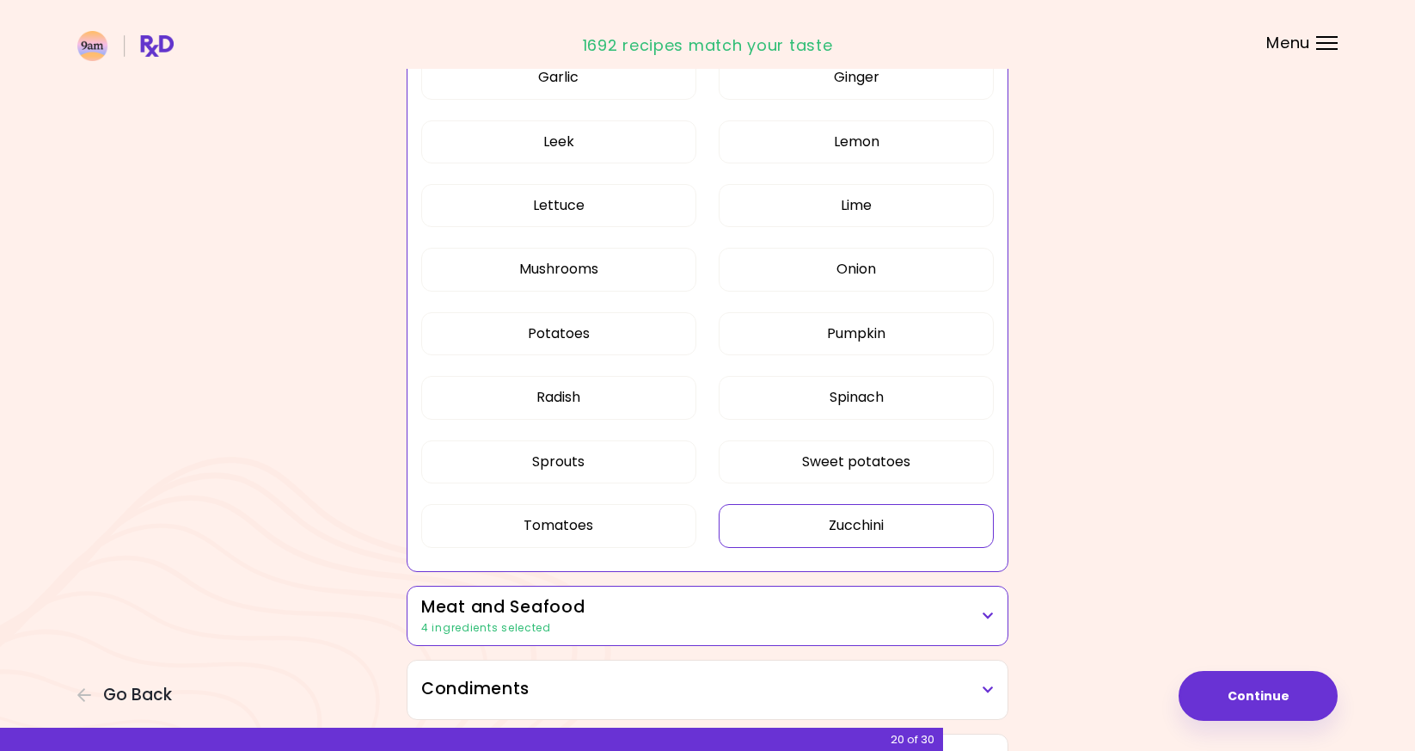
scroll to position [992, 0]
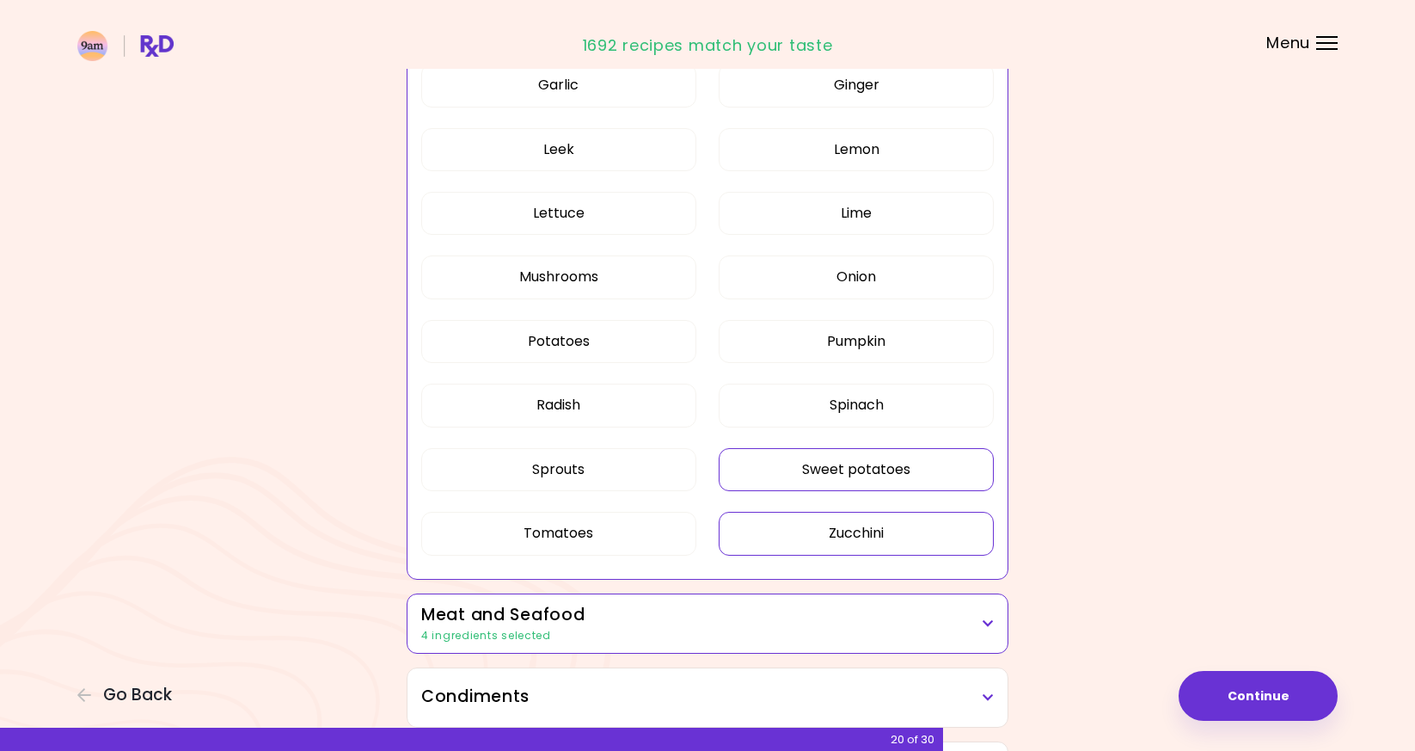
click at [836, 454] on button "Sweet potatoes" at bounding box center [856, 469] width 275 height 43
click at [836, 341] on button "Pumpkin" at bounding box center [856, 341] width 275 height 43
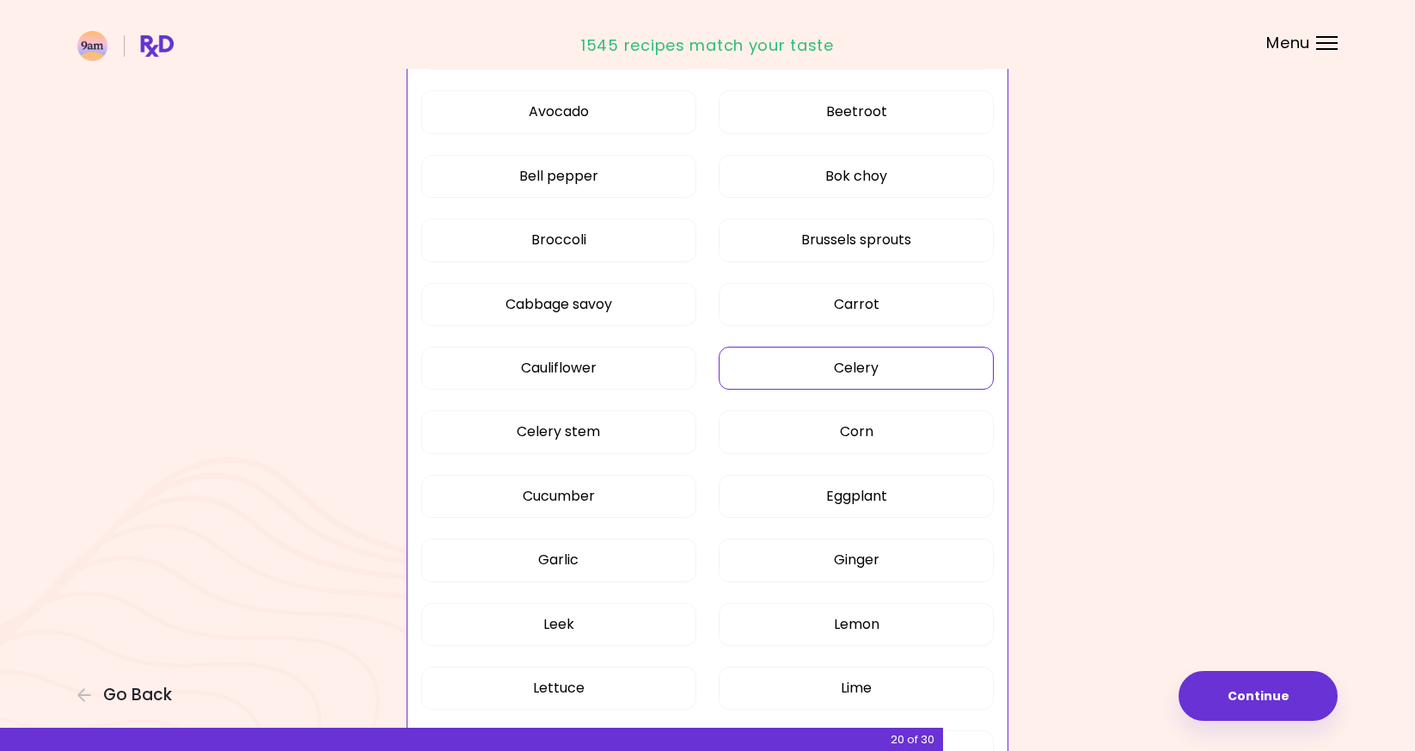
scroll to position [517, 0]
click at [820, 231] on button "Brussels sprouts" at bounding box center [856, 240] width 275 height 43
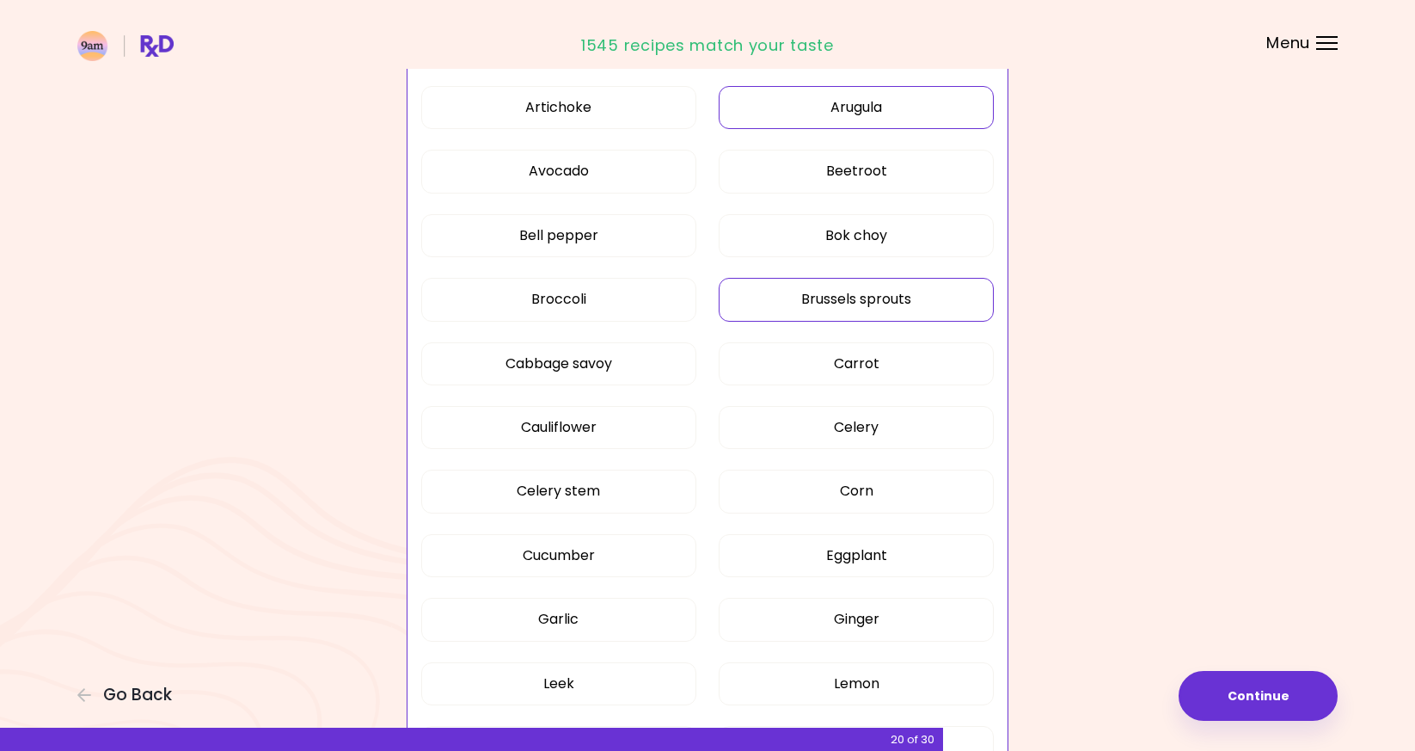
scroll to position [416, 0]
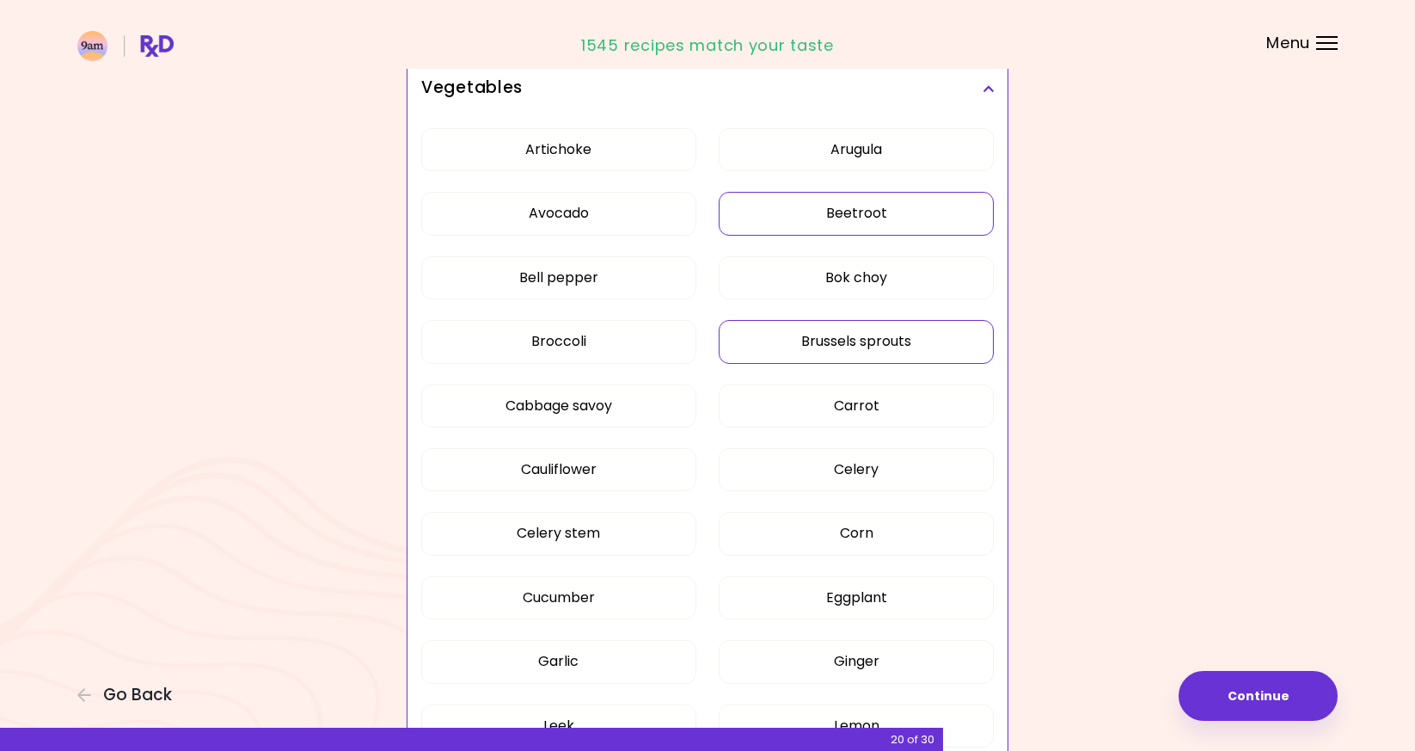
click at [840, 225] on button "Beetroot" at bounding box center [856, 213] width 275 height 43
click at [892, 93] on h3 "Vegetables" at bounding box center [707, 88] width 573 height 25
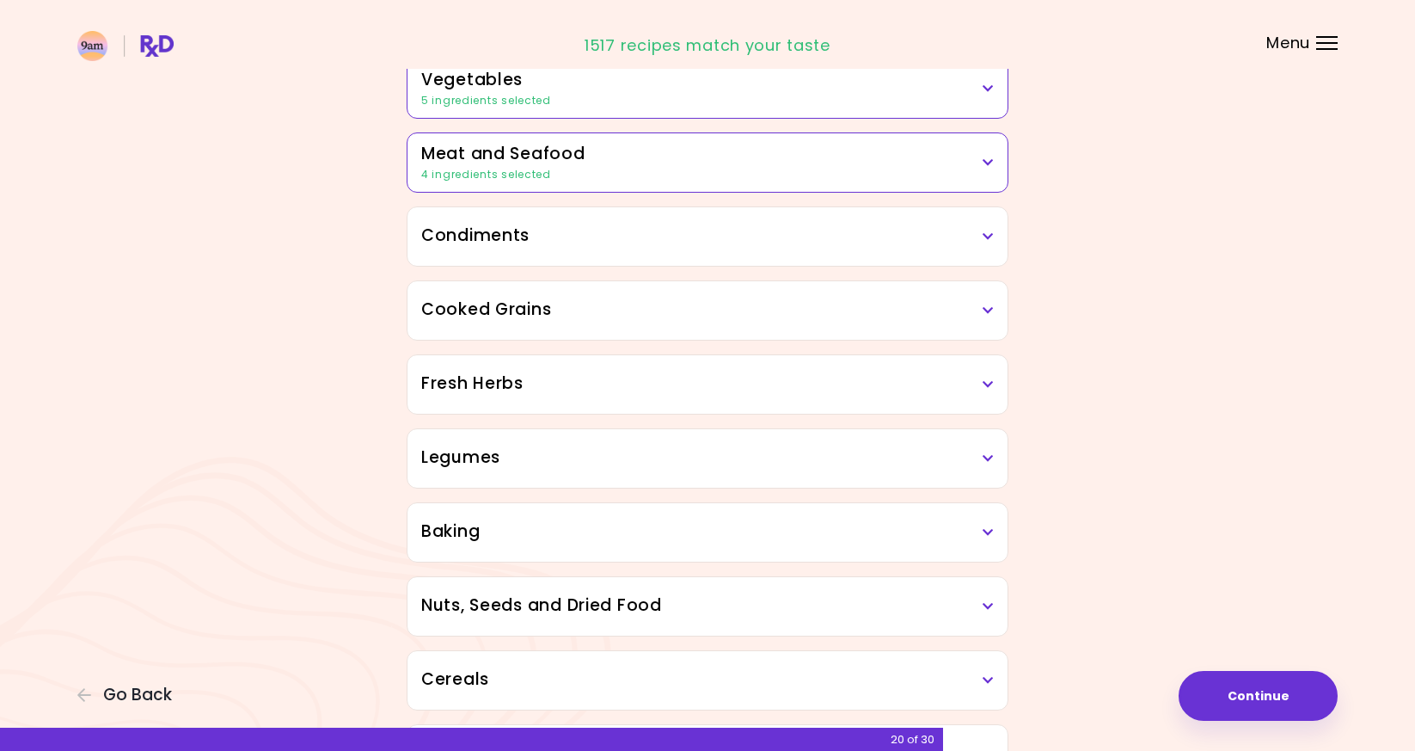
click at [880, 213] on div "Condiments" at bounding box center [708, 236] width 600 height 58
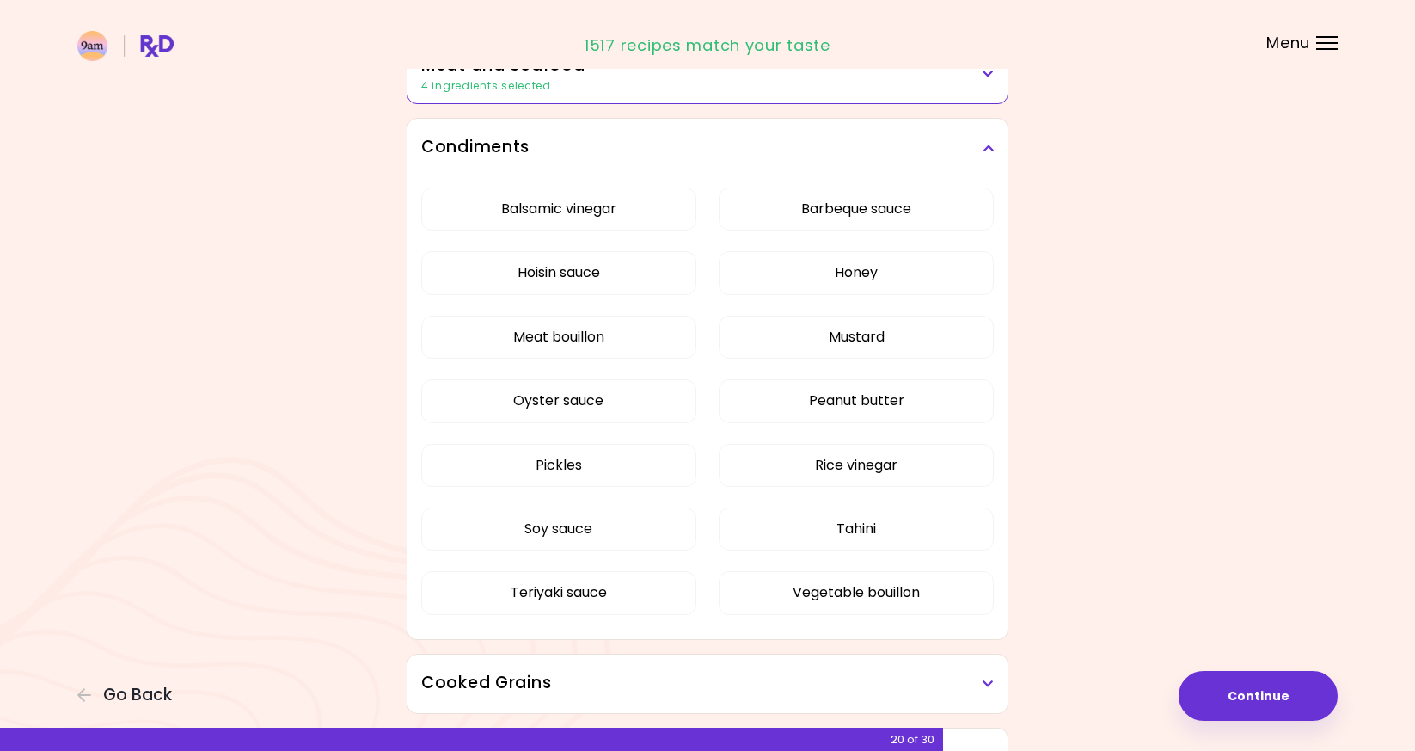
scroll to position [520, 0]
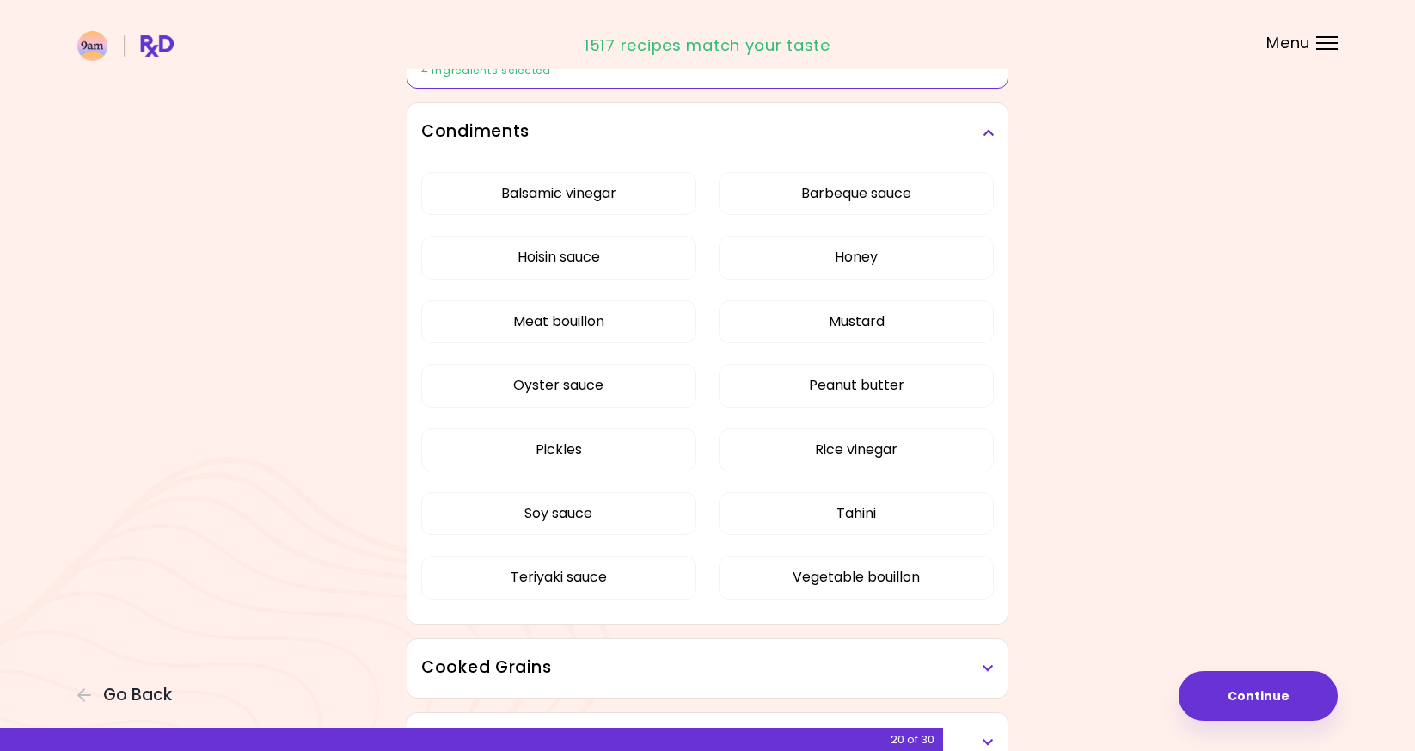
click at [917, 126] on h3 "Condiments" at bounding box center [707, 132] width 573 height 25
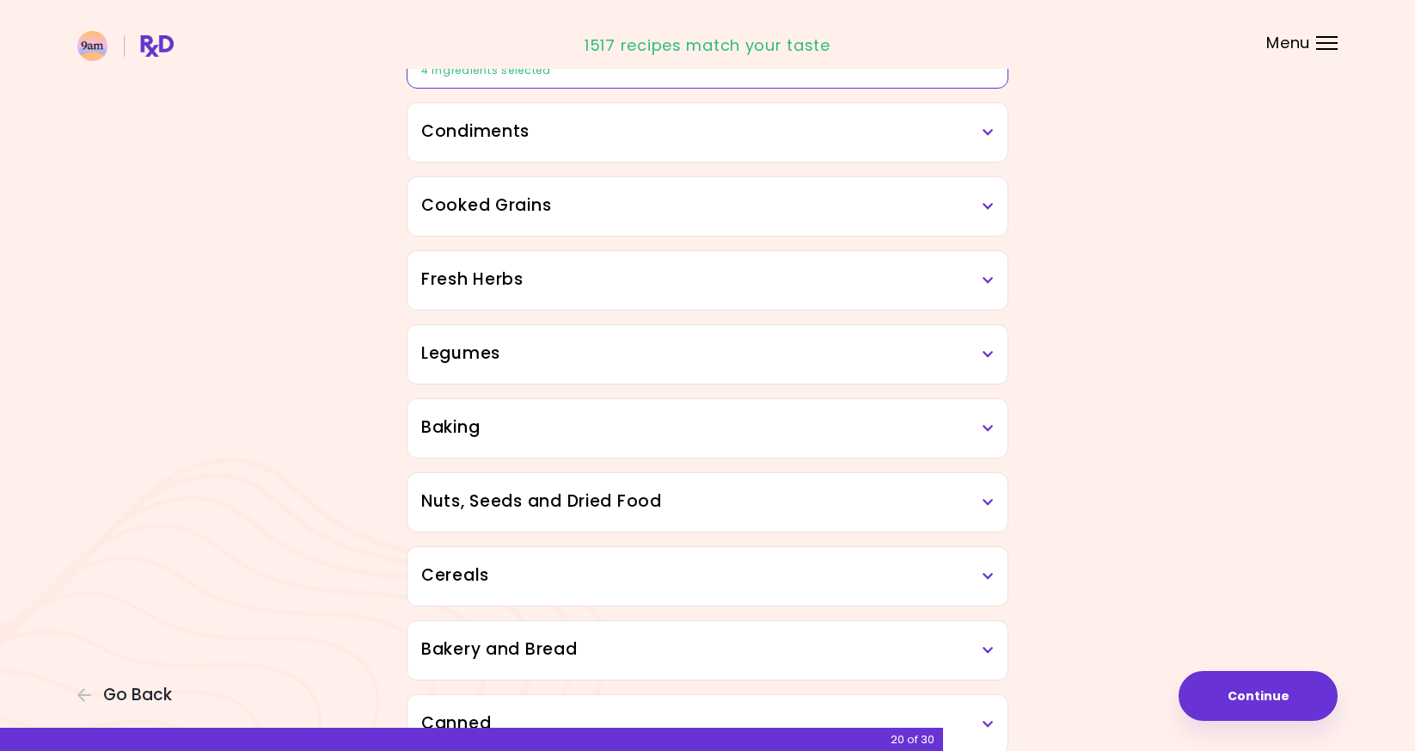
click at [894, 194] on h3 "Cooked Grains" at bounding box center [707, 205] width 573 height 25
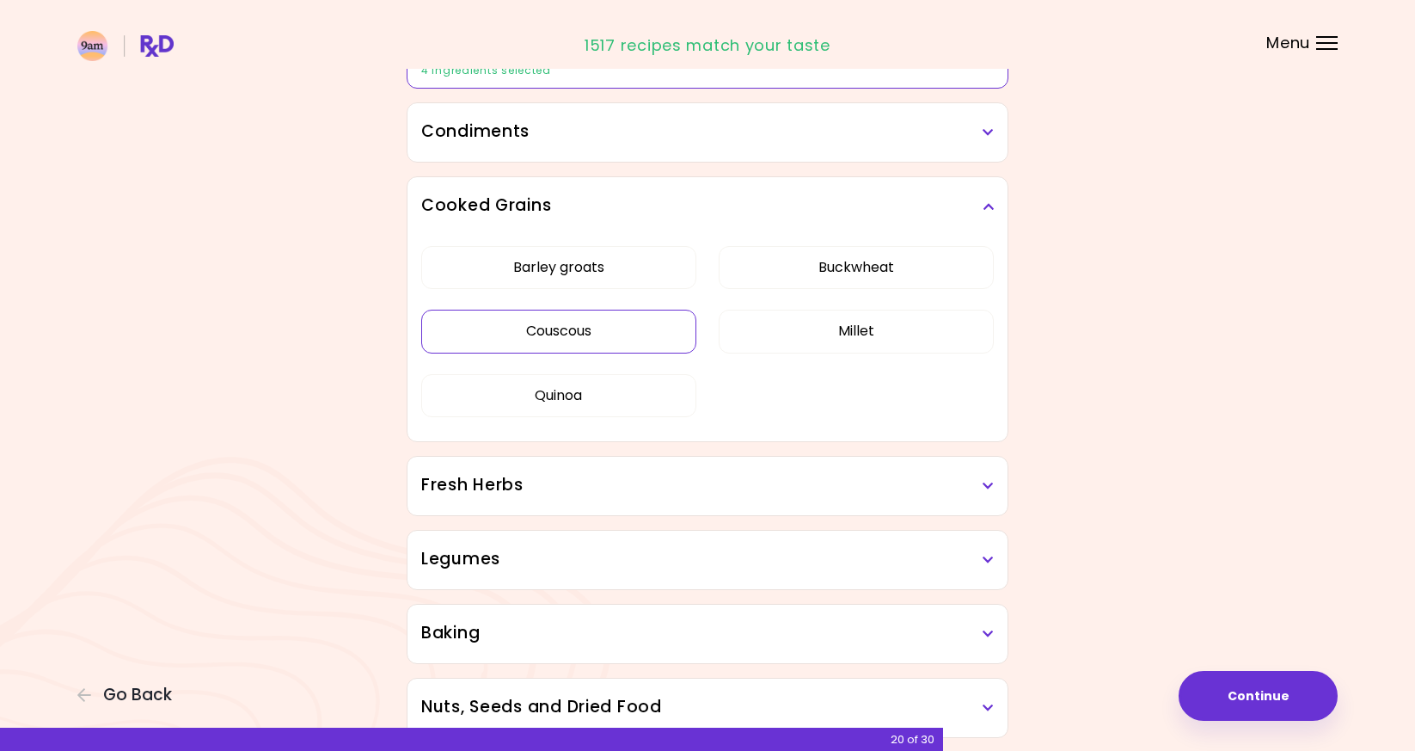
click at [659, 337] on button "Couscous" at bounding box center [558, 331] width 275 height 43
click at [855, 209] on h3 "Cooked Grains" at bounding box center [707, 205] width 573 height 25
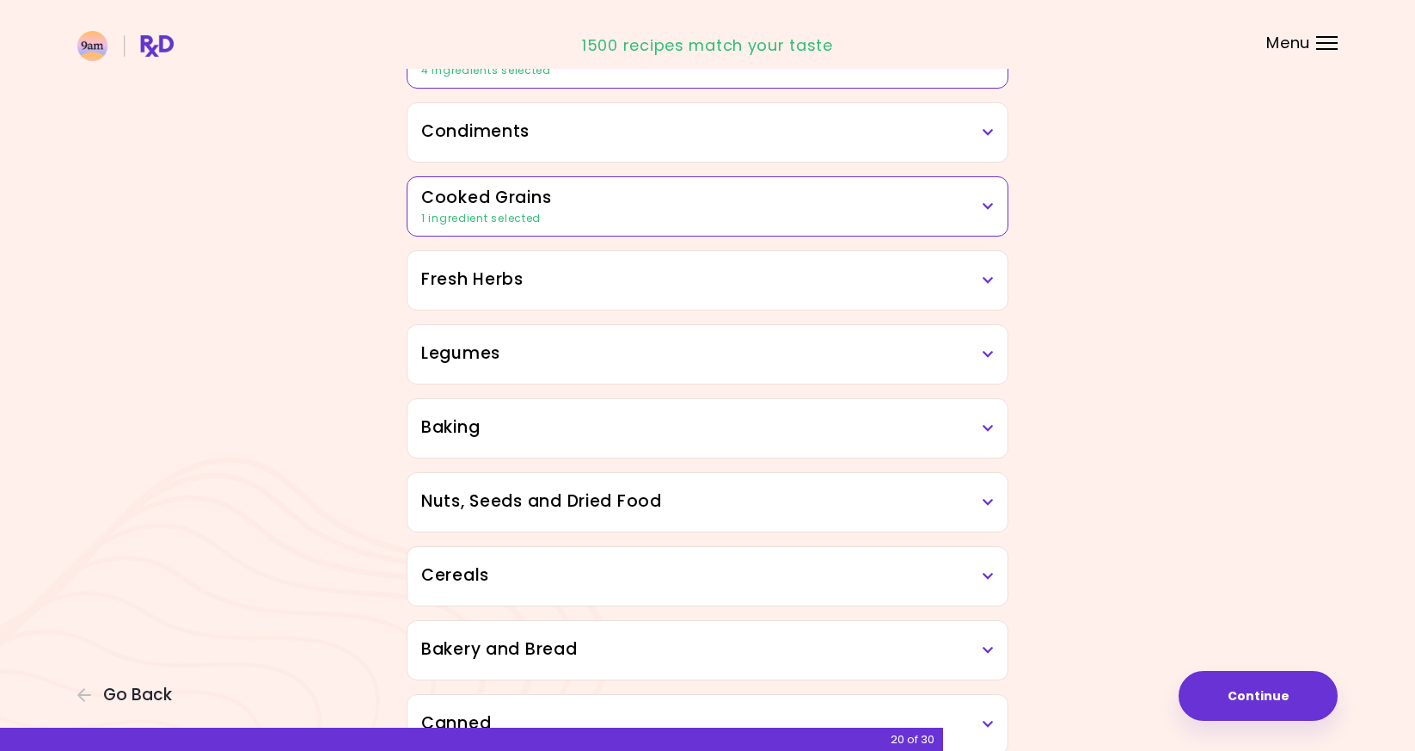
click at [850, 288] on h3 "Fresh Herbs" at bounding box center [707, 279] width 573 height 25
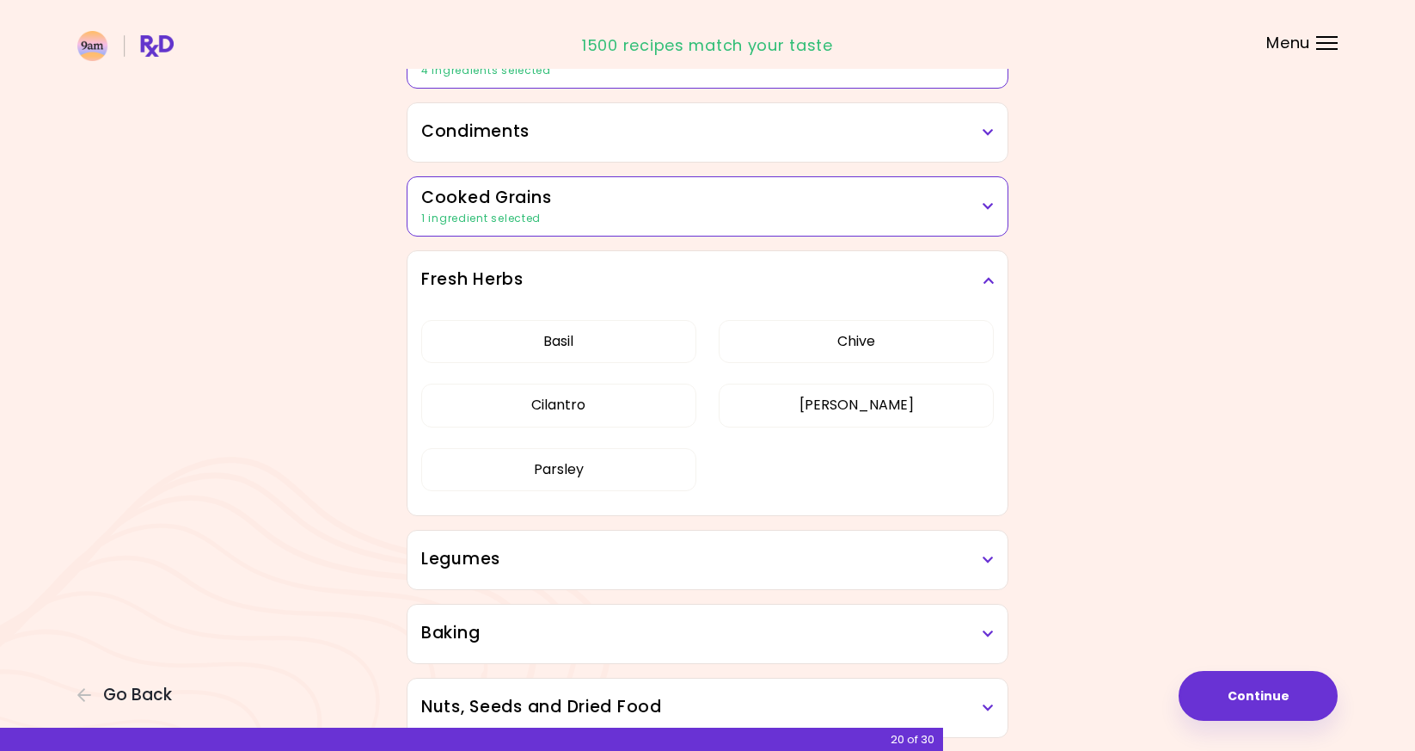
click at [858, 285] on h3 "Fresh Herbs" at bounding box center [707, 279] width 573 height 25
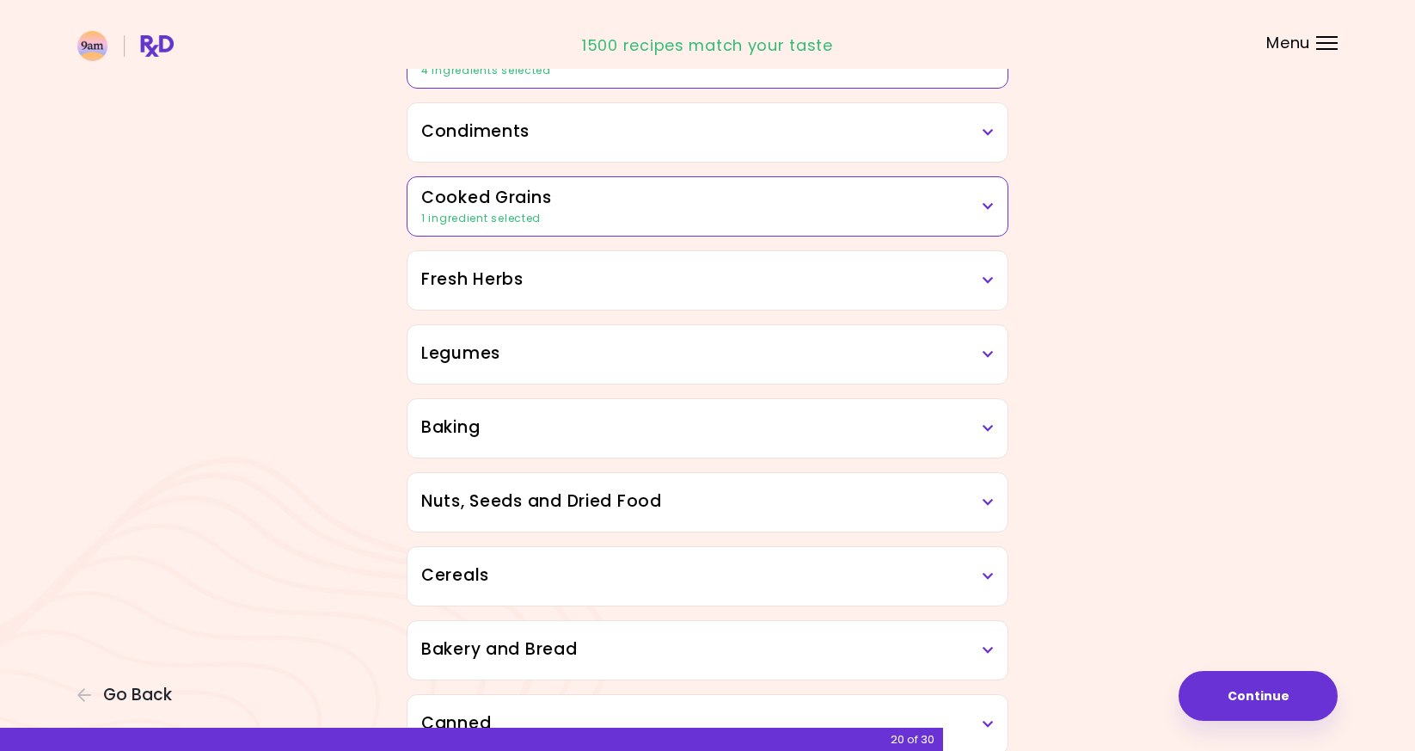
click at [854, 270] on h3 "Fresh Herbs" at bounding box center [707, 279] width 573 height 25
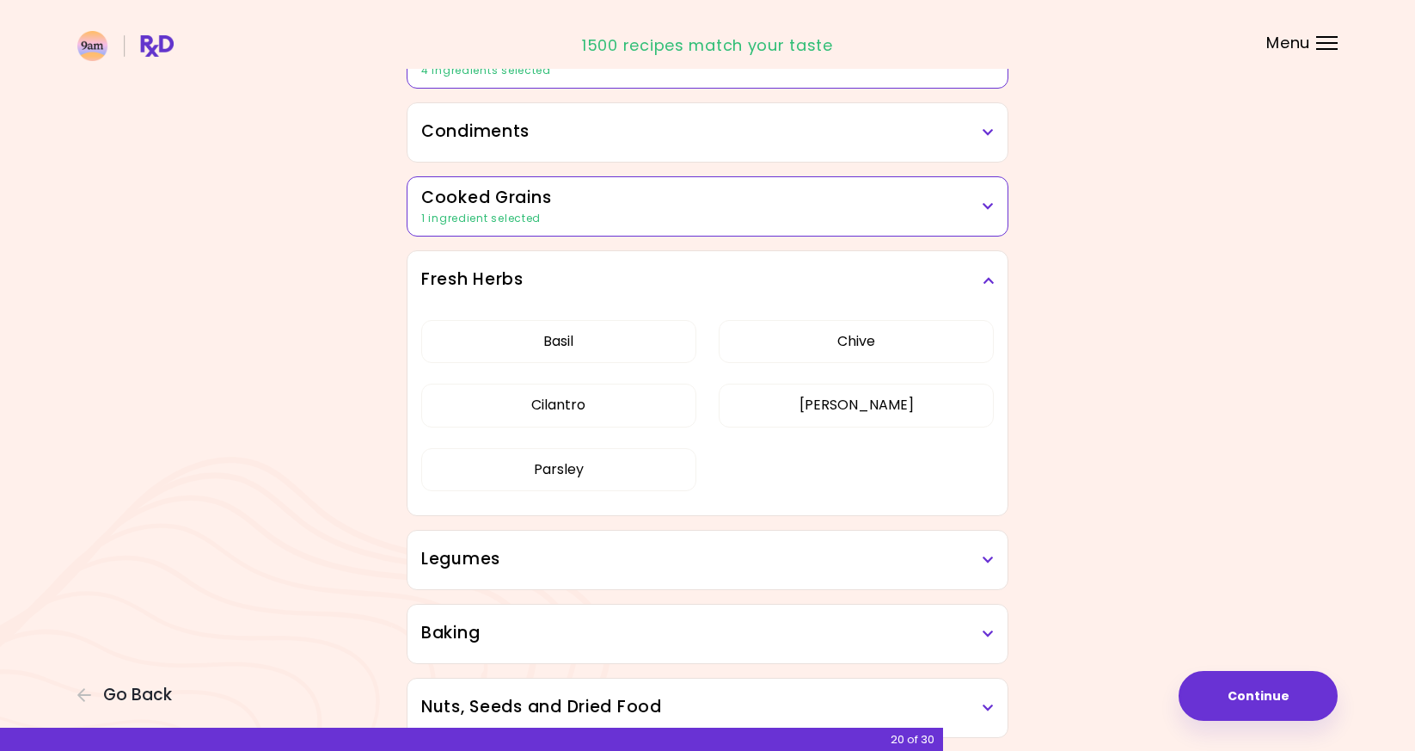
click at [854, 270] on h3 "Fresh Herbs" at bounding box center [707, 279] width 573 height 25
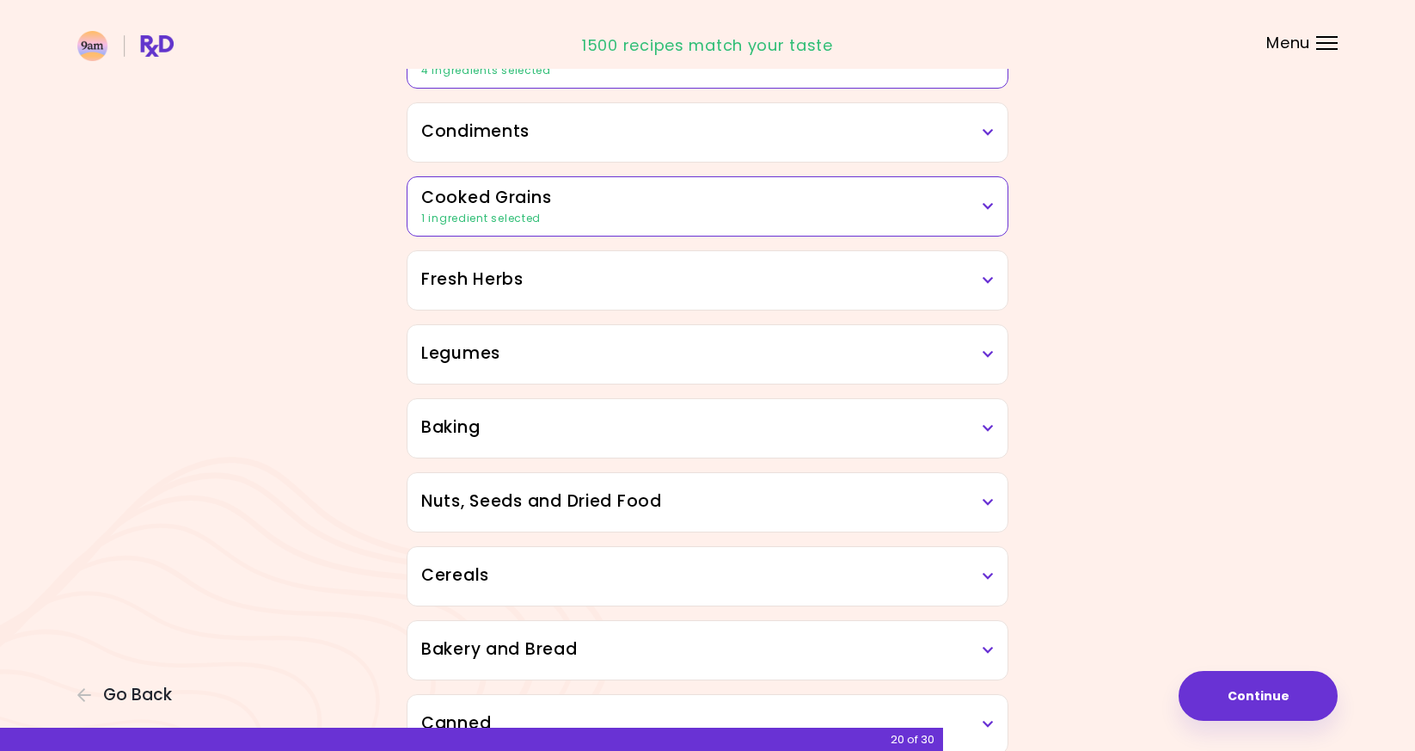
click at [789, 307] on div "Fresh Herbs" at bounding box center [708, 280] width 600 height 58
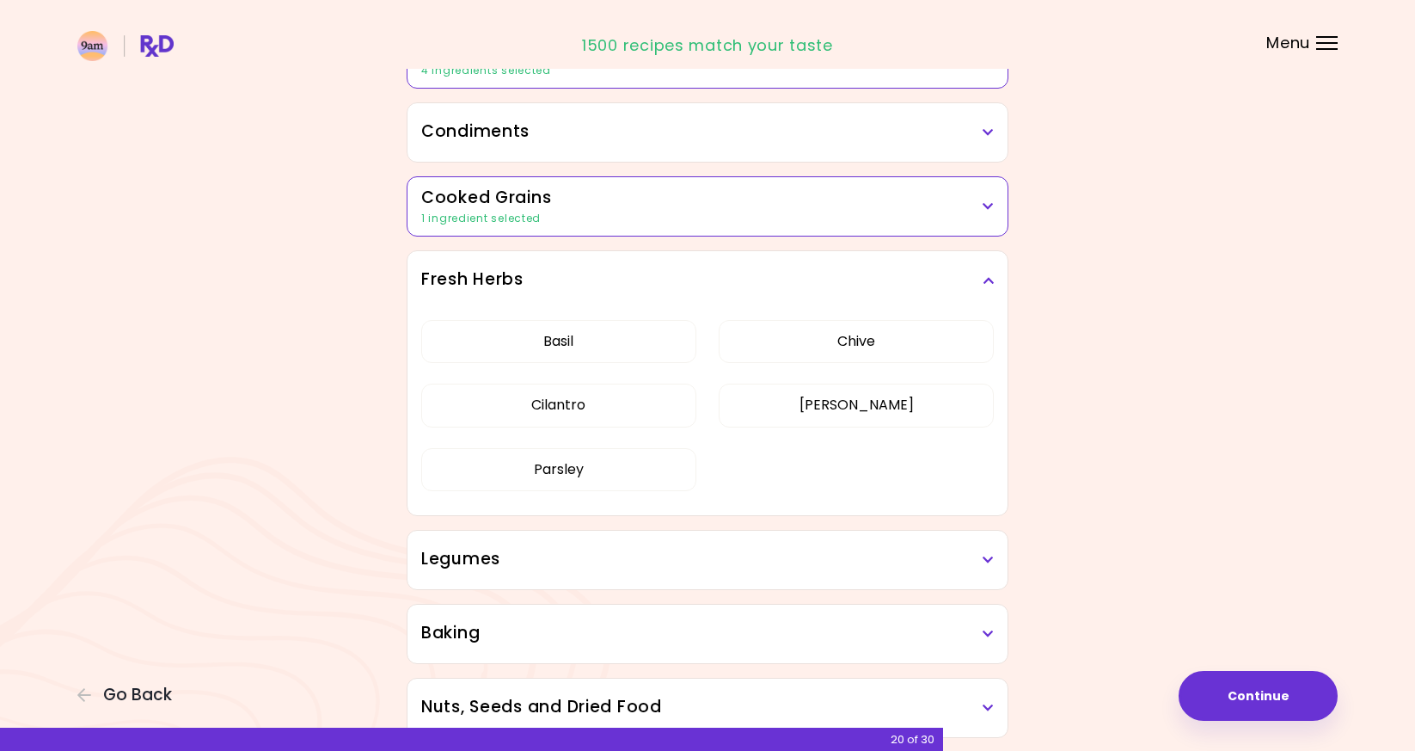
click at [789, 303] on div "Fresh Herbs" at bounding box center [708, 280] width 600 height 58
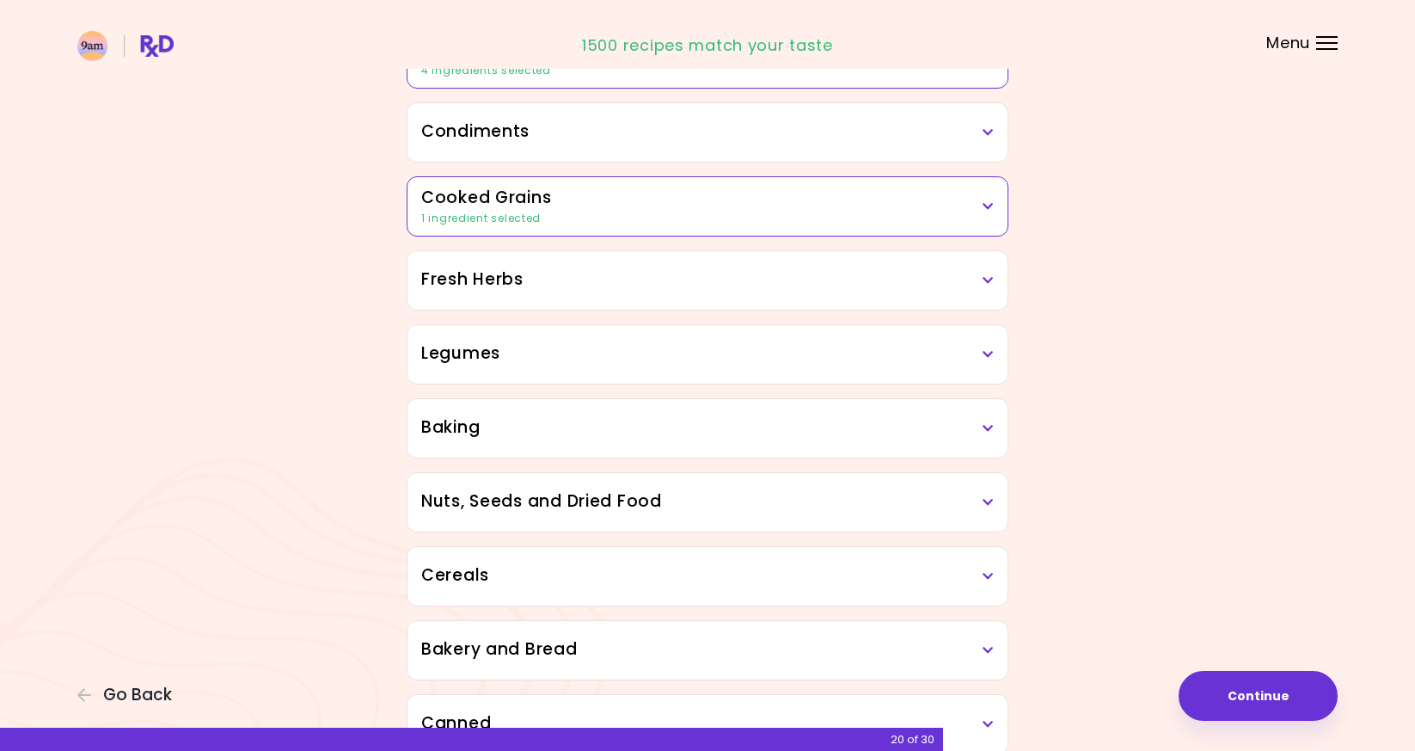
click at [785, 362] on h3 "Legumes" at bounding box center [707, 353] width 573 height 25
